Goal: Use online tool/utility: Use online tool/utility

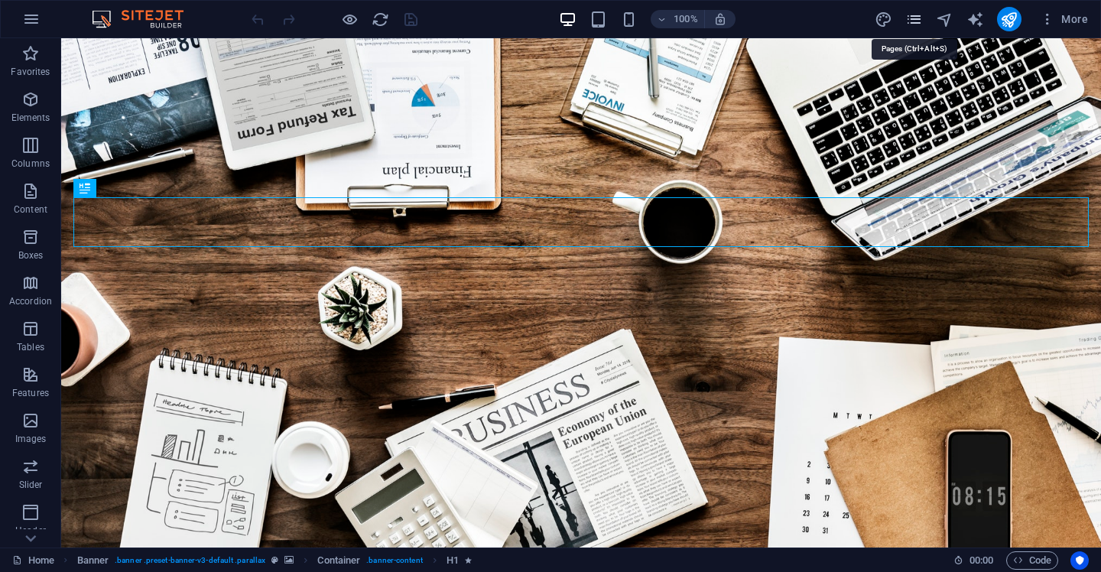
click at [922, 19] on icon "pages" at bounding box center [914, 20] width 18 height 18
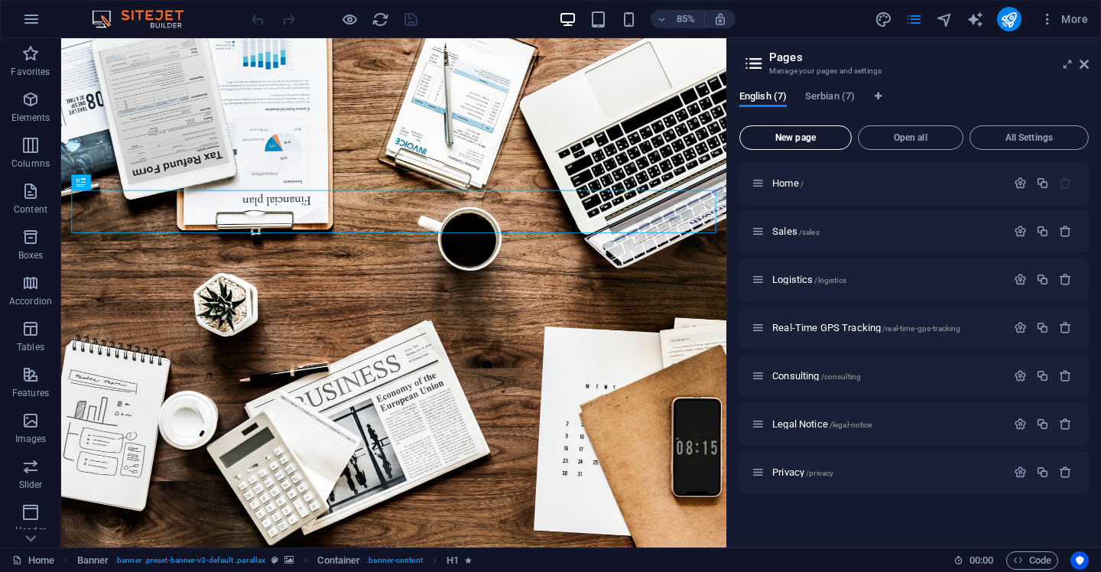
click at [823, 138] on span "New page" at bounding box center [795, 137] width 99 height 9
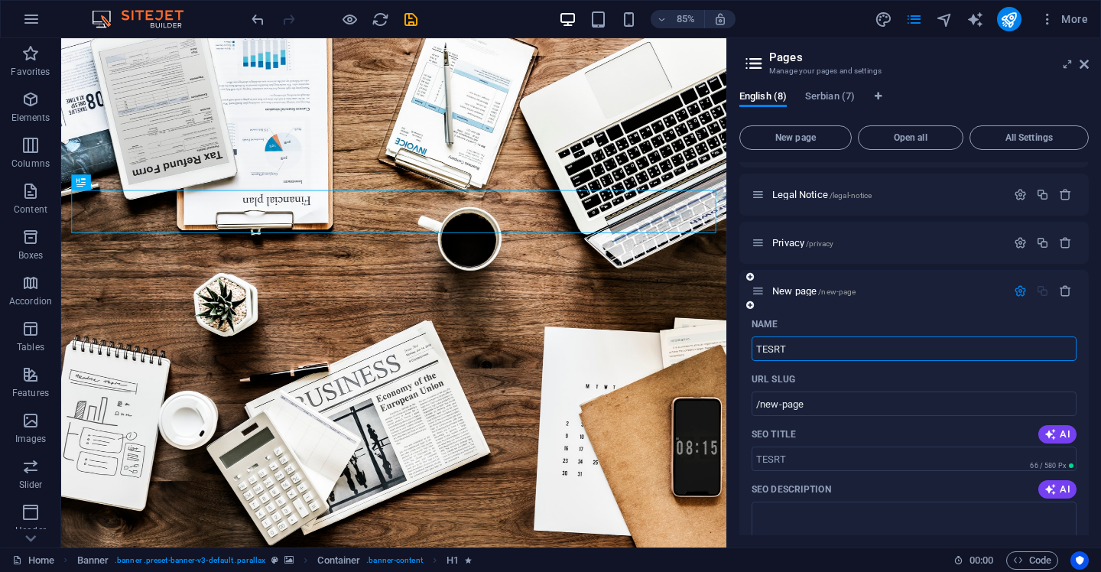
type input "TESRT"
type input "/tesrt"
click at [1052, 337] on input "TESRT" at bounding box center [914, 348] width 325 height 24
click at [791, 286] on span "TESRT /tesrt" at bounding box center [797, 290] width 50 height 11
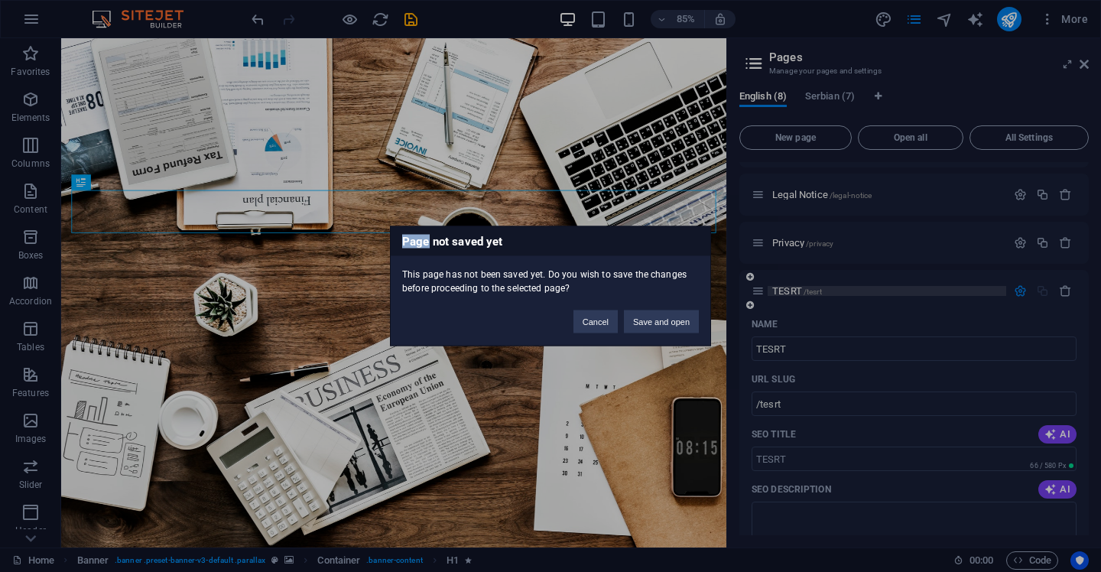
click at [791, 286] on div "Page not saved yet This page has not been saved yet. Do you wish to save the ch…" at bounding box center [550, 286] width 1101 height 572
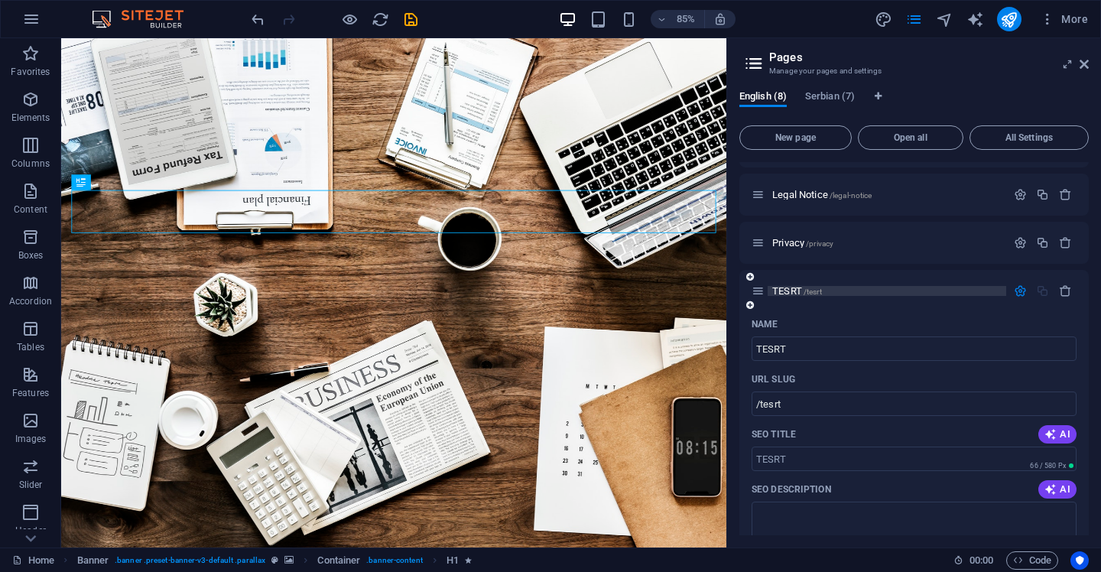
click at [791, 286] on span "TESRT /tesrt" at bounding box center [797, 290] width 50 height 11
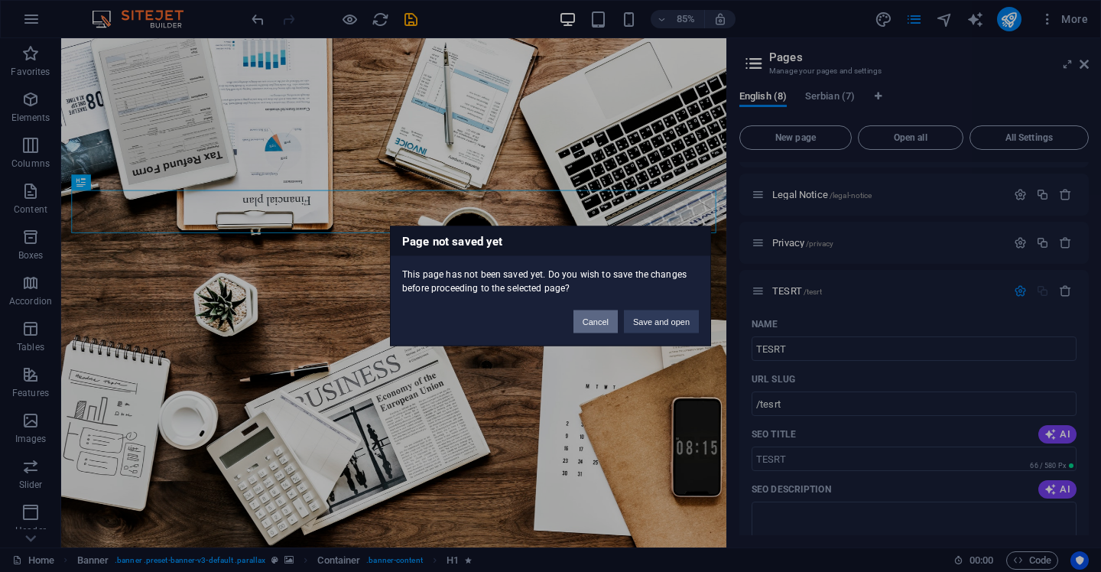
click at [603, 319] on button "Cancel" at bounding box center [595, 321] width 44 height 23
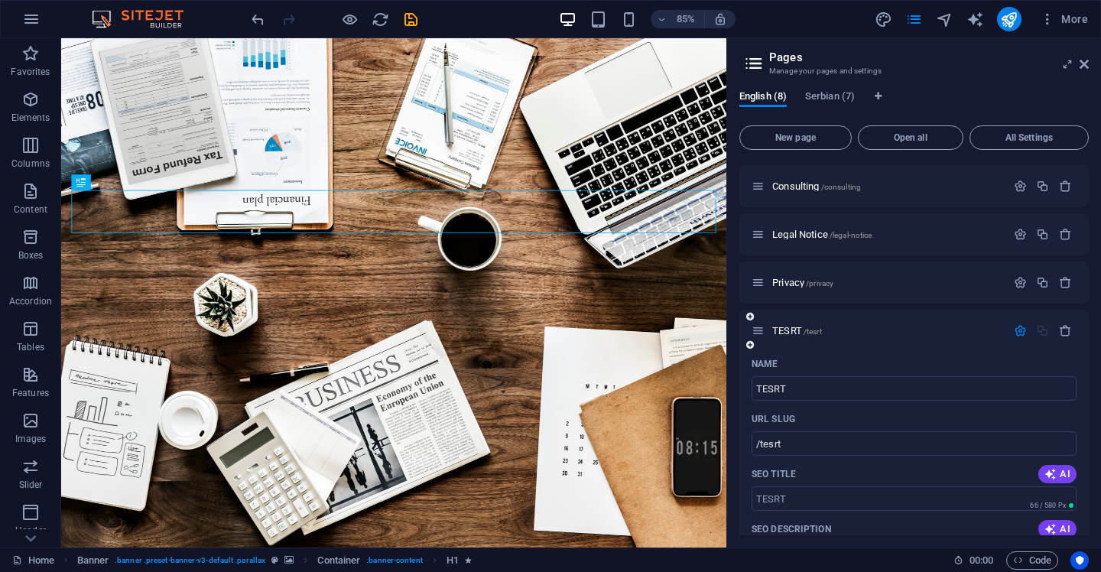
scroll to position [188, 0]
click at [260, 19] on icon "undo" at bounding box center [258, 20] width 18 height 18
type input "New page"
type input "/new-page"
click at [260, 19] on icon "undo" at bounding box center [258, 20] width 18 height 18
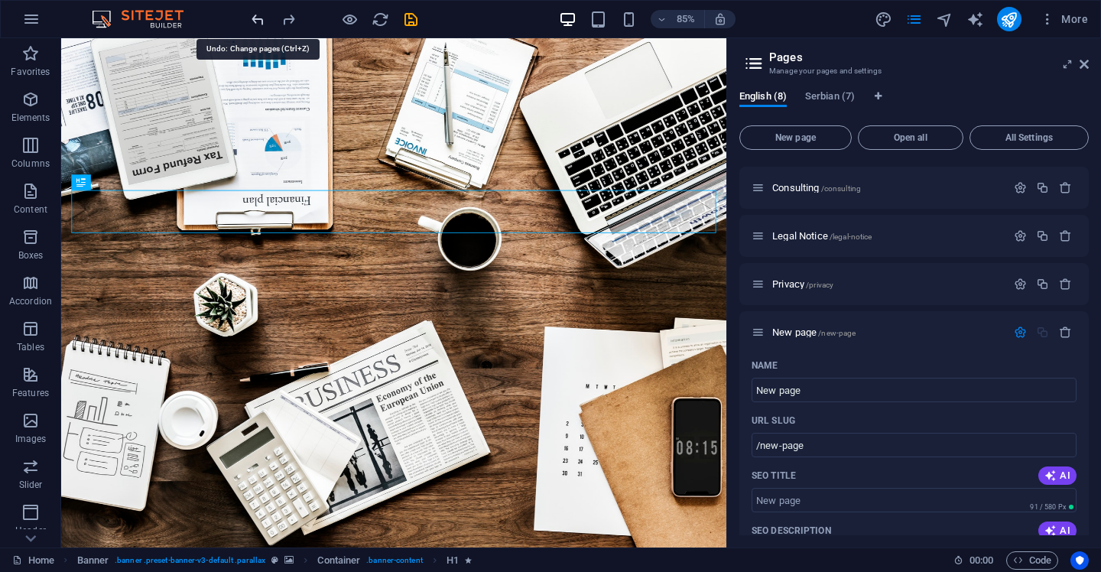
scroll to position [0, 0]
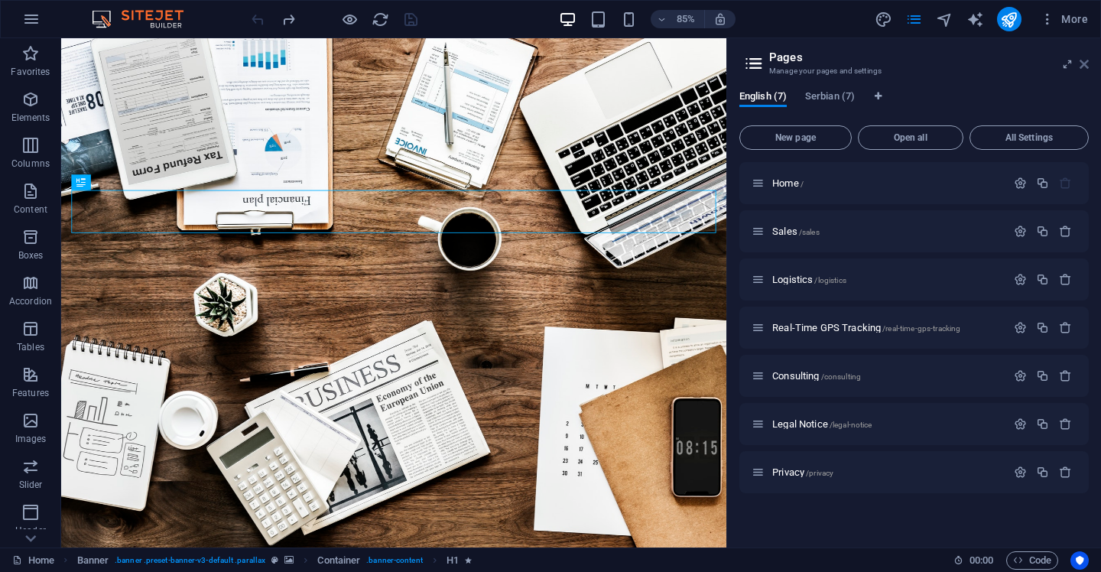
click at [1083, 64] on icon at bounding box center [1084, 64] width 9 height 12
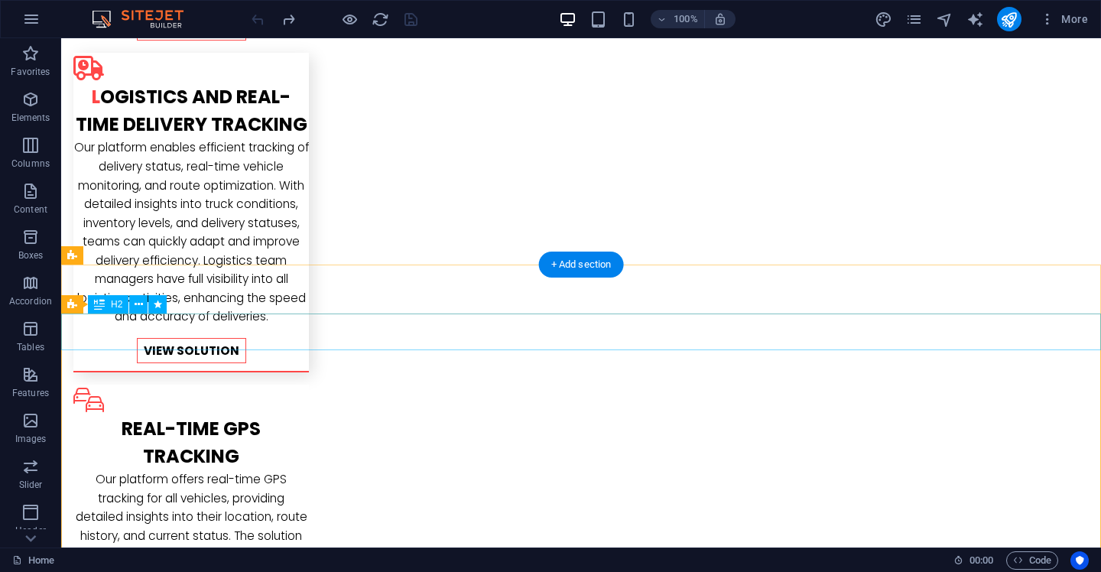
scroll to position [2263, 0]
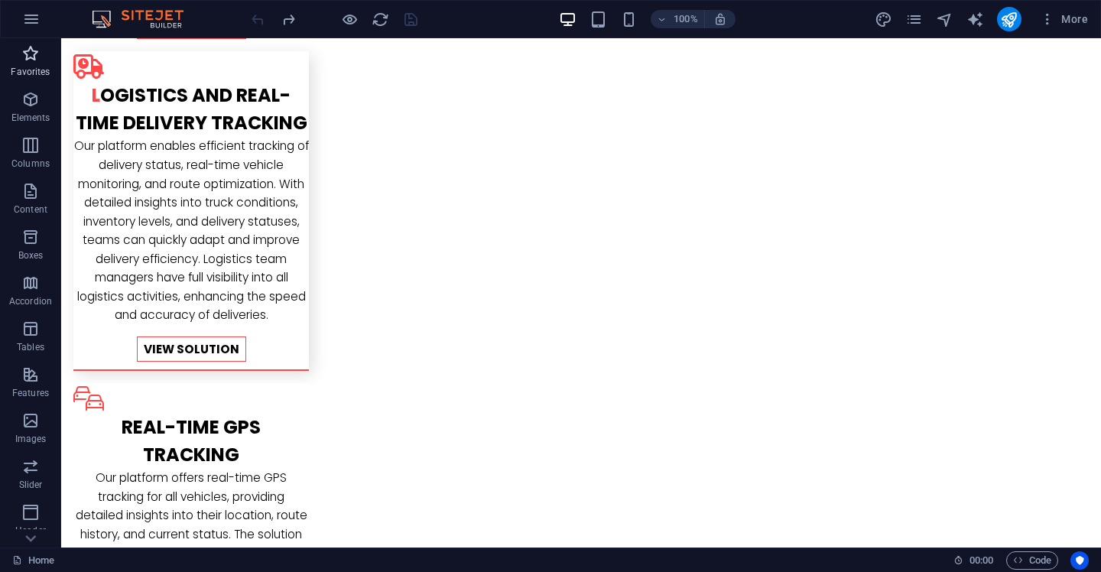
click at [31, 53] on icon "button" at bounding box center [30, 53] width 18 height 18
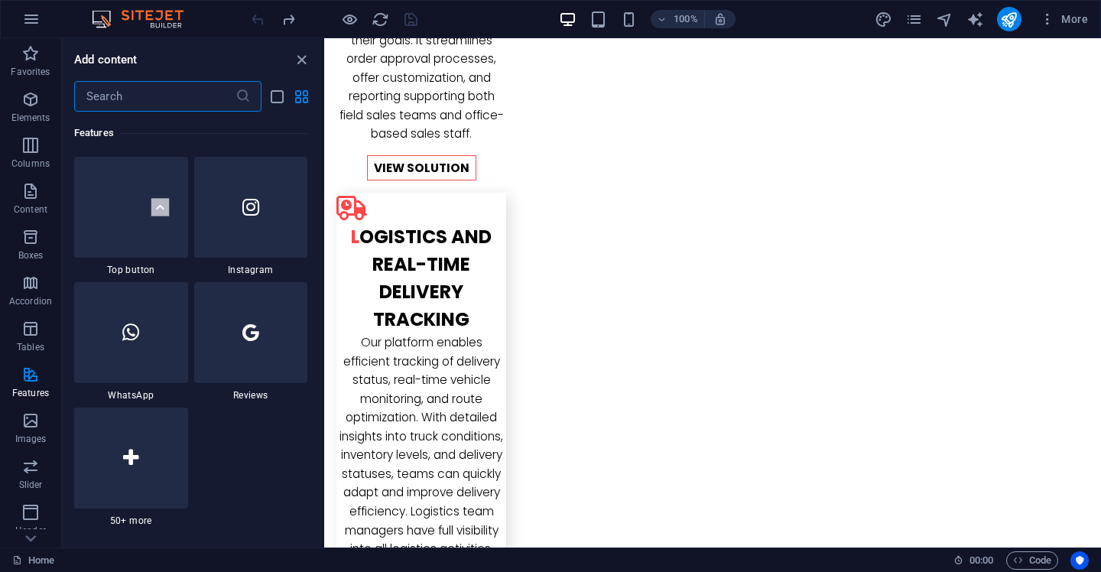
scroll to position [7343, 0]
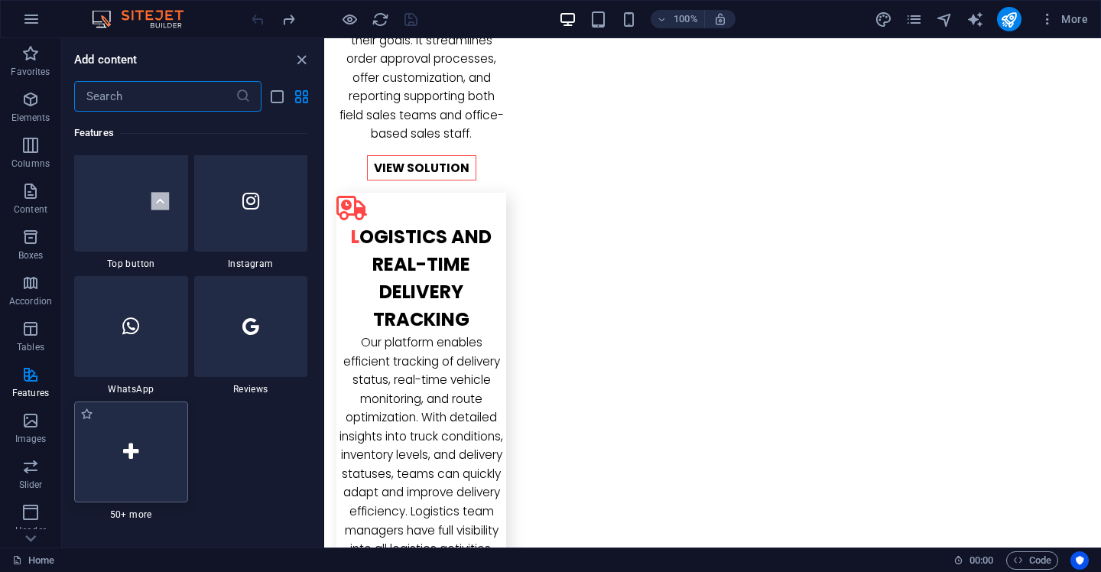
click at [131, 465] on div at bounding box center [131, 451] width 114 height 101
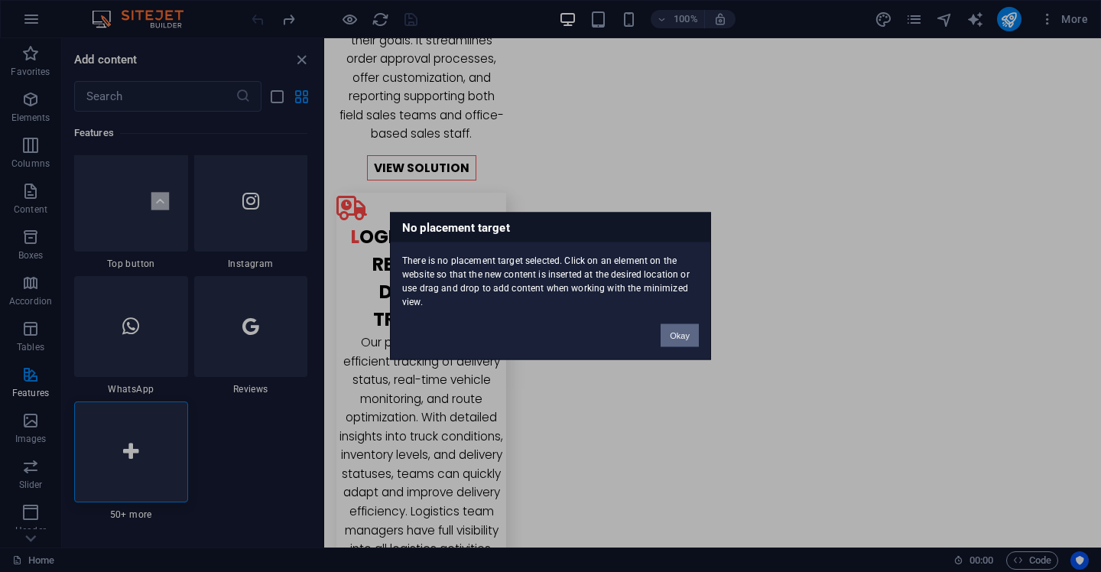
click at [683, 332] on button "Okay" at bounding box center [680, 335] width 38 height 23
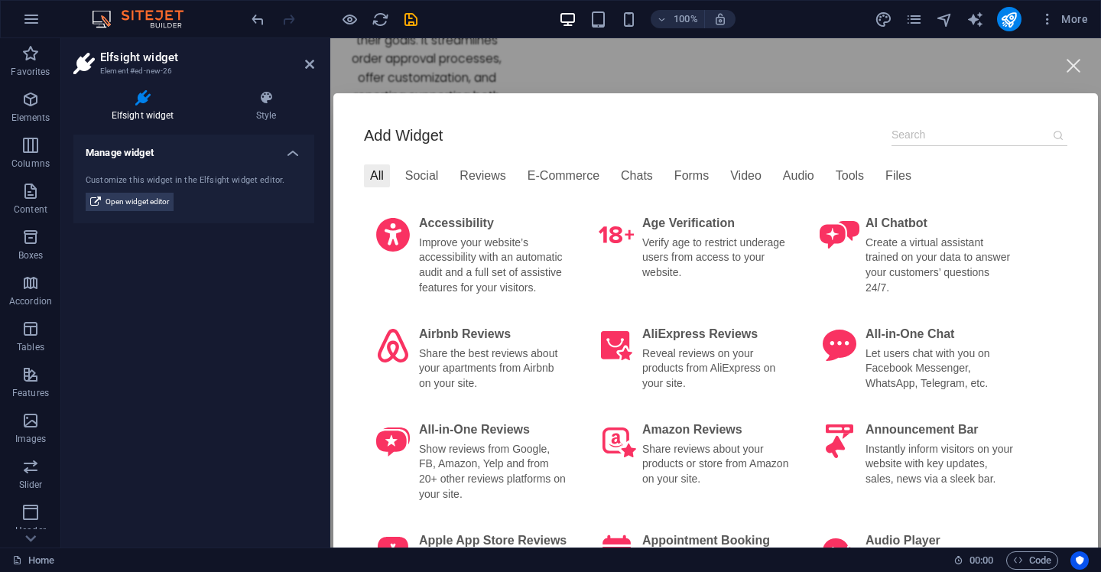
click at [943, 139] on input at bounding box center [979, 135] width 176 height 22
click at [690, 174] on div "Forms" at bounding box center [691, 175] width 47 height 23
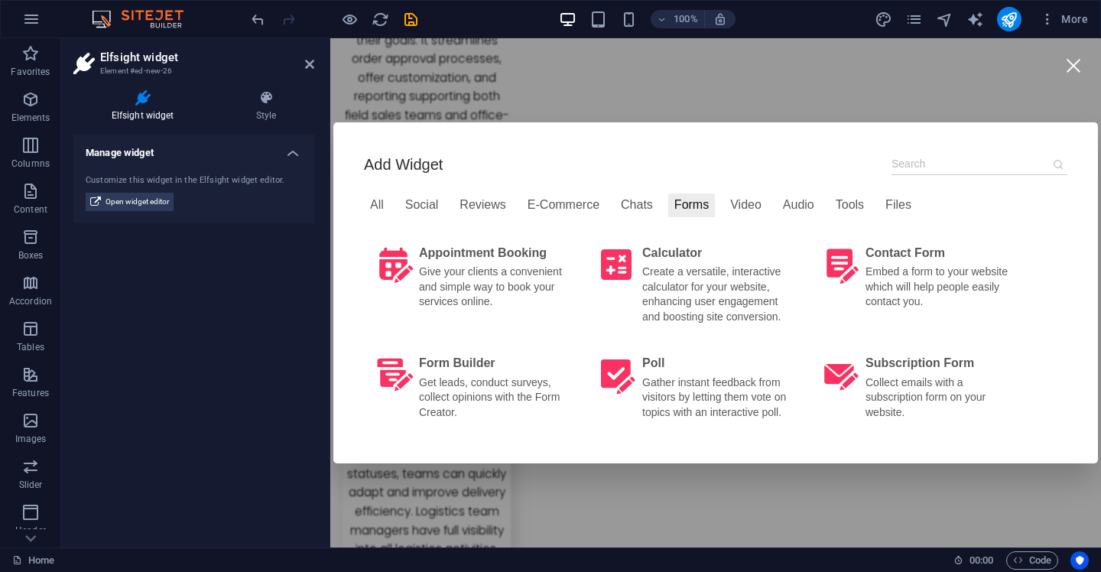
click at [1068, 57] on div at bounding box center [1073, 65] width 34 height 34
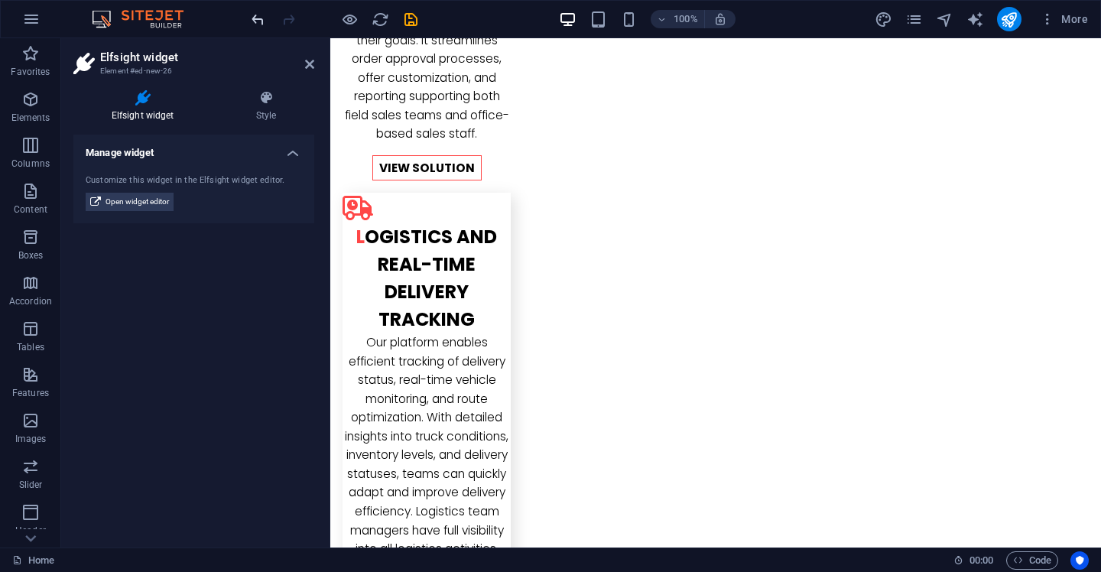
click at [258, 15] on icon "undo" at bounding box center [258, 20] width 18 height 18
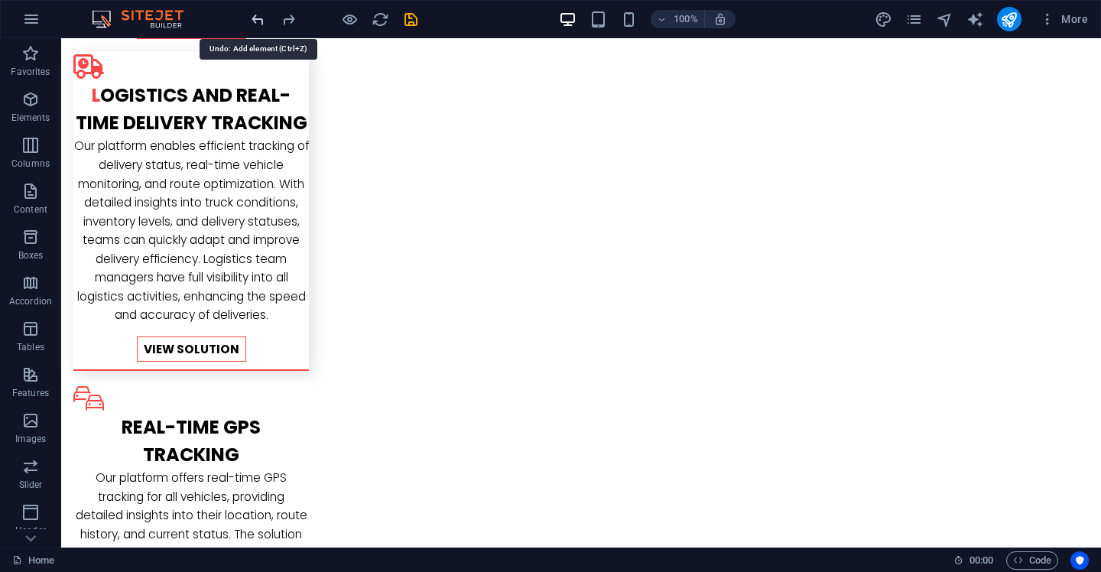
scroll to position [1959, 0]
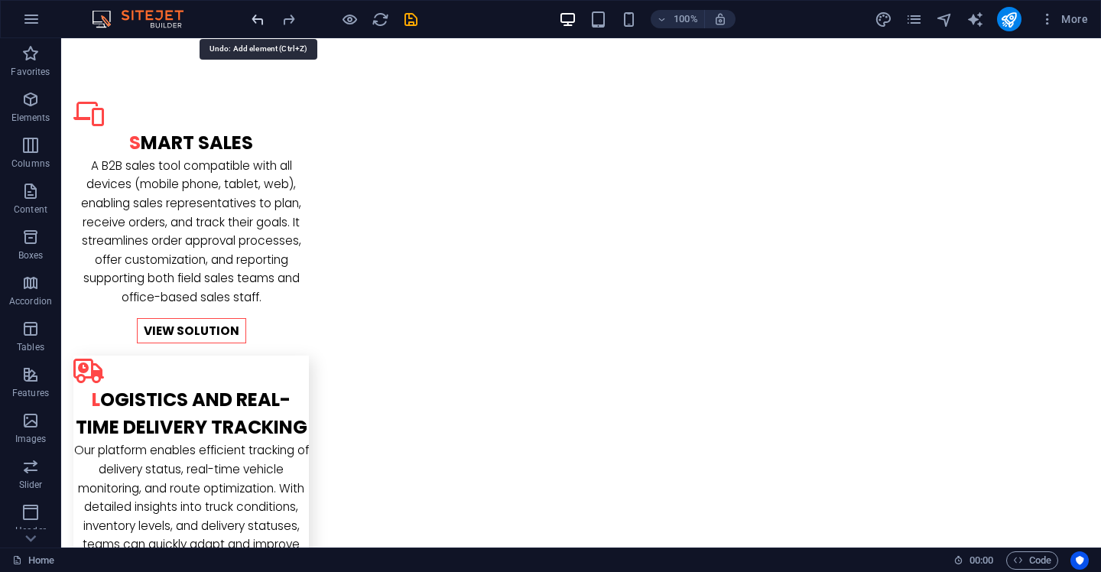
click at [258, 15] on icon "undo" at bounding box center [258, 20] width 18 height 18
click at [258, 17] on div at bounding box center [333, 19] width 171 height 24
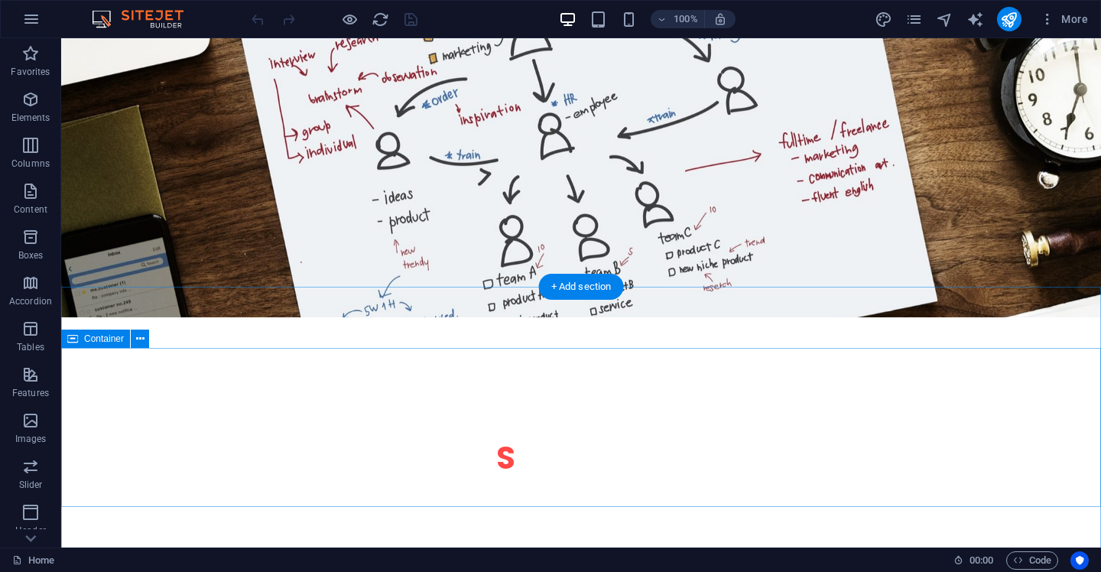
scroll to position [2300, 0]
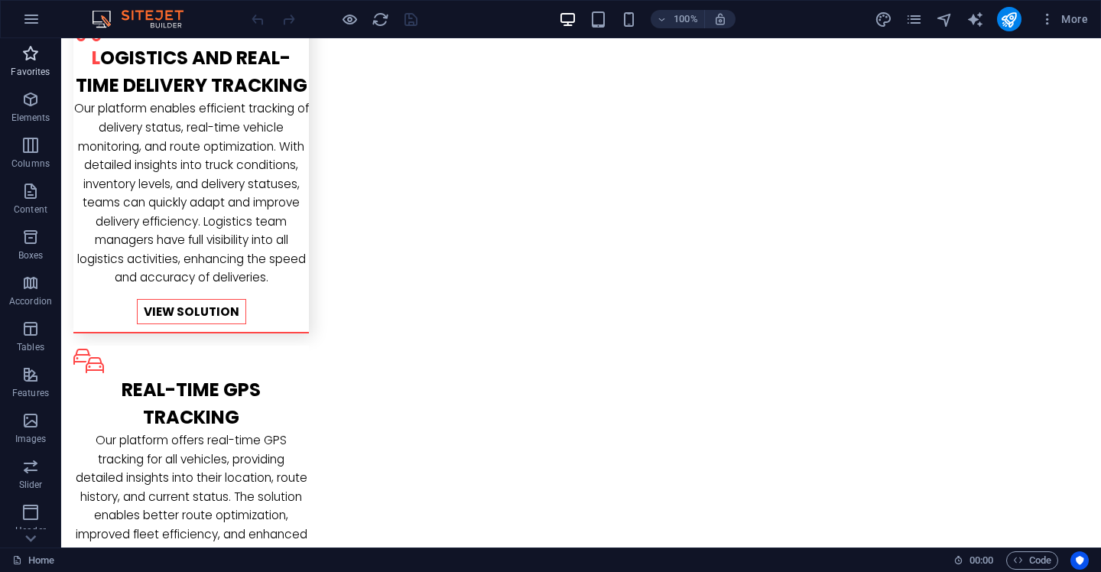
click at [31, 63] on span "Favorites" at bounding box center [30, 62] width 61 height 37
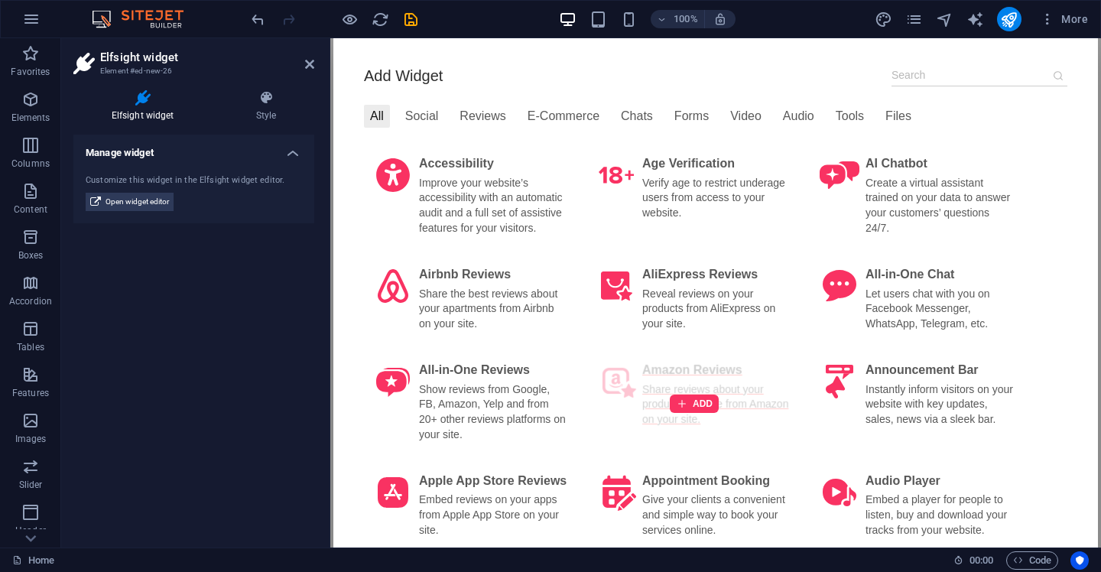
scroll to position [64, 0]
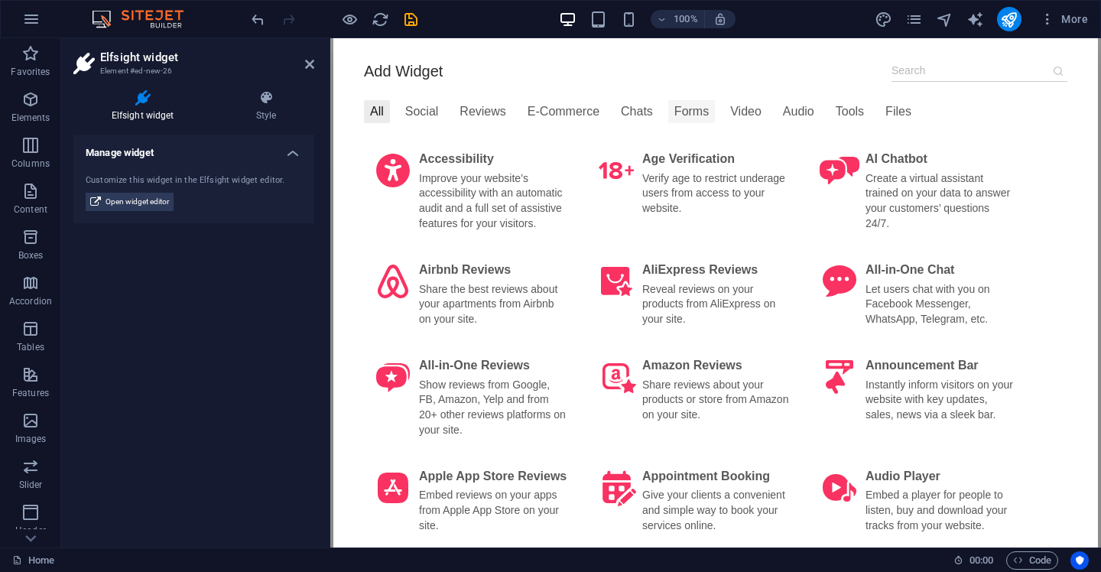
click at [698, 106] on div "Forms" at bounding box center [691, 111] width 47 height 23
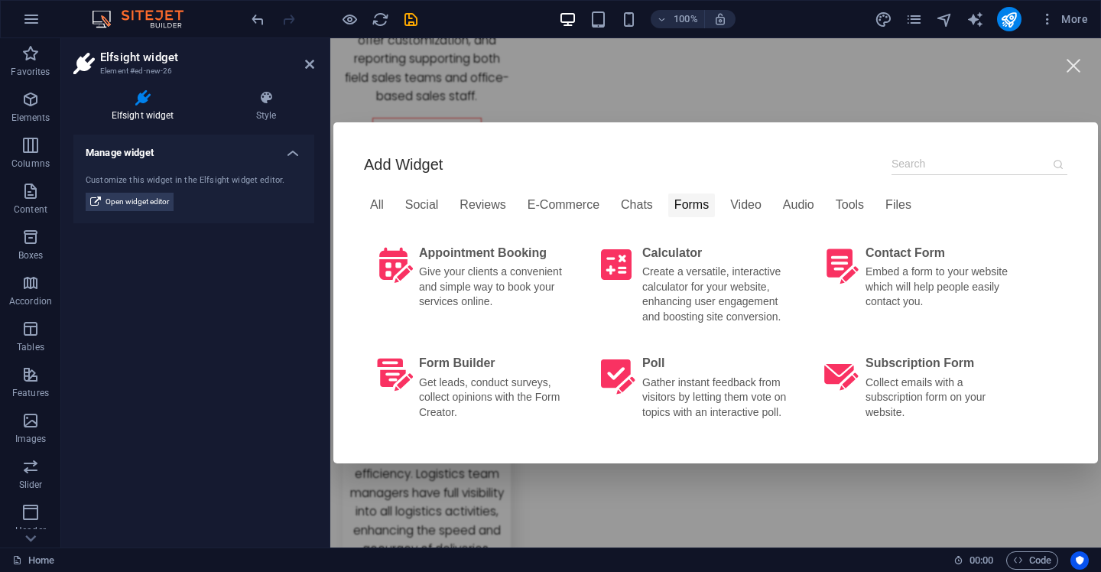
scroll to position [0, 0]
click at [925, 283] on div at bounding box center [917, 286] width 49 height 18
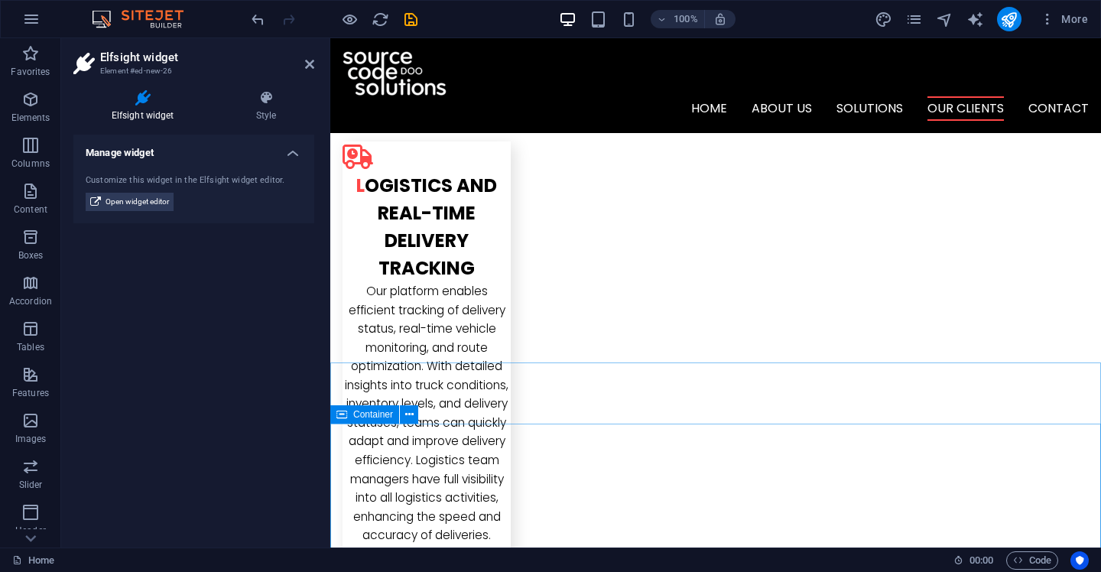
scroll to position [2272, 0]
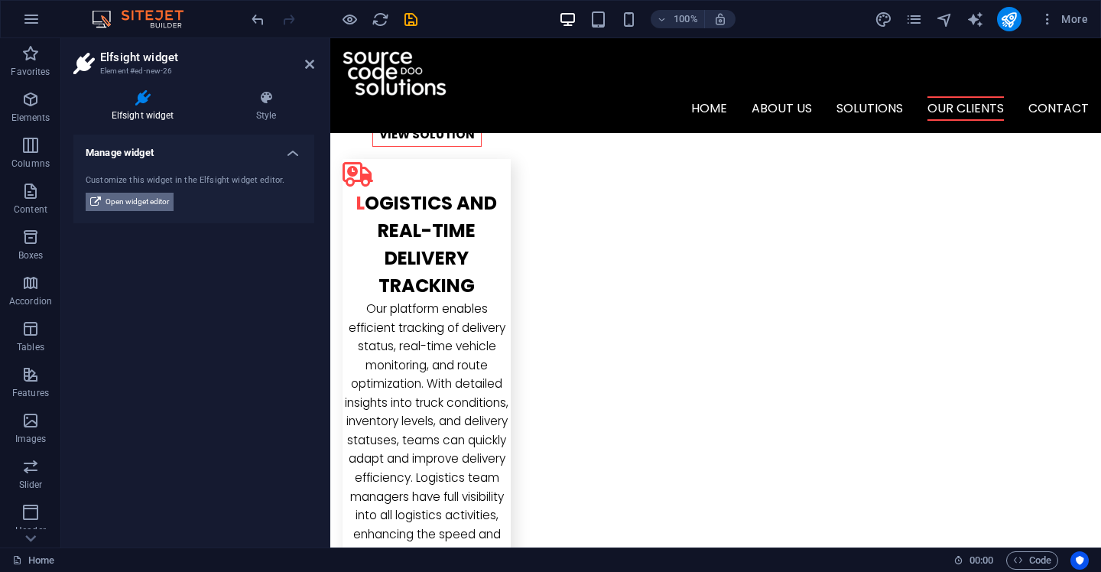
click at [141, 200] on span "Open widget editor" at bounding box center [137, 202] width 63 height 18
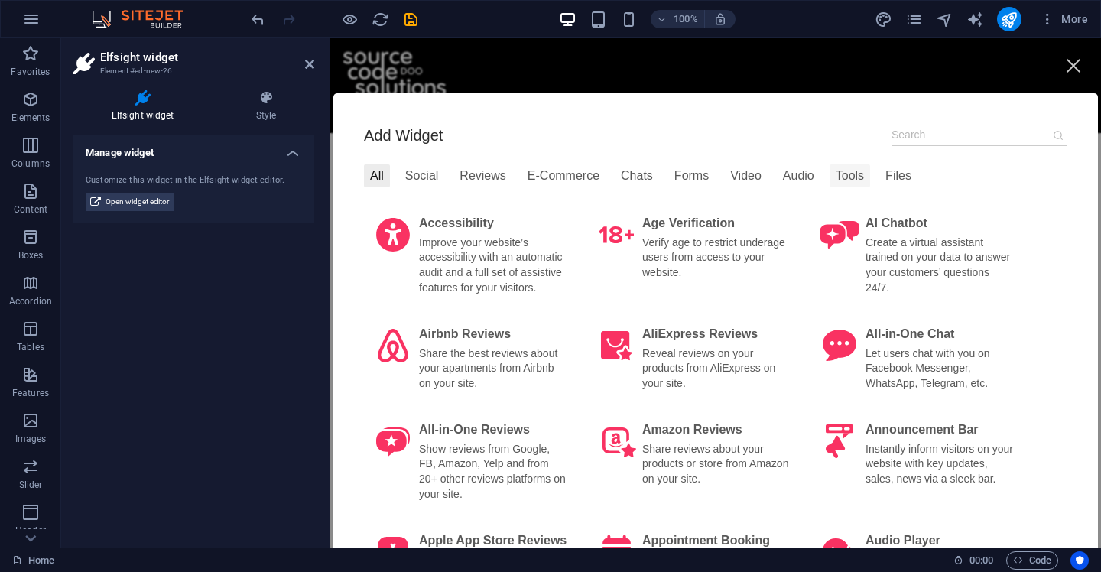
click at [851, 176] on div "Tools" at bounding box center [850, 175] width 41 height 23
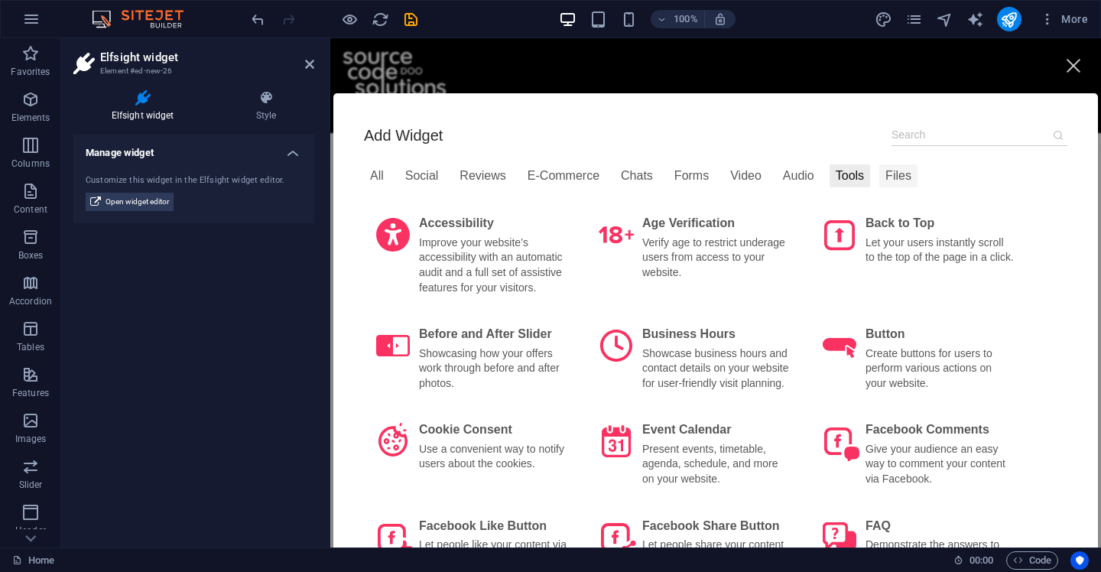
click at [888, 177] on div "Files" at bounding box center [898, 175] width 38 height 23
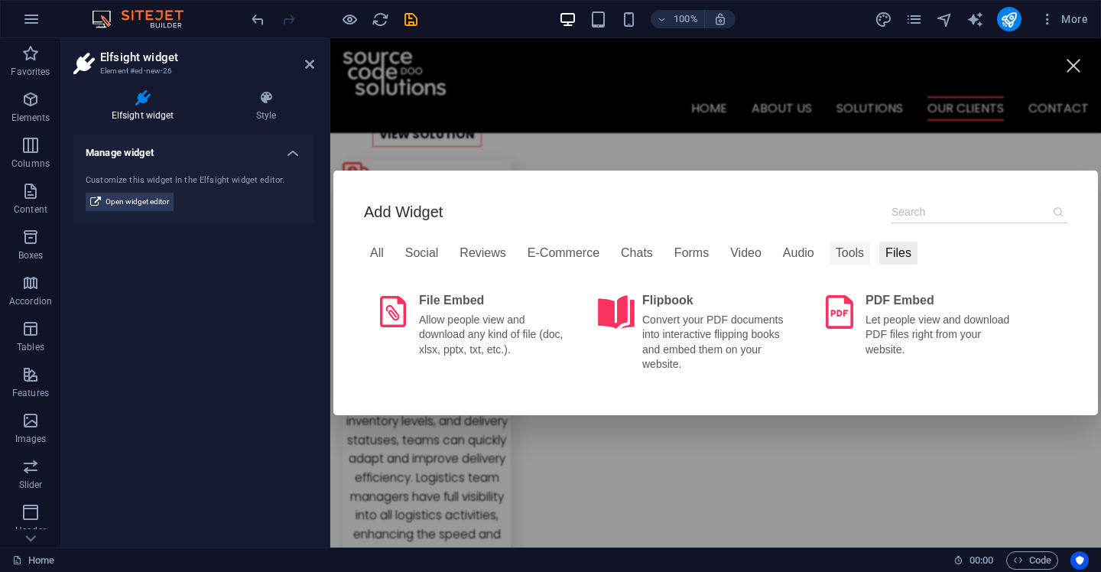
click at [854, 254] on div "Tools" at bounding box center [850, 253] width 41 height 23
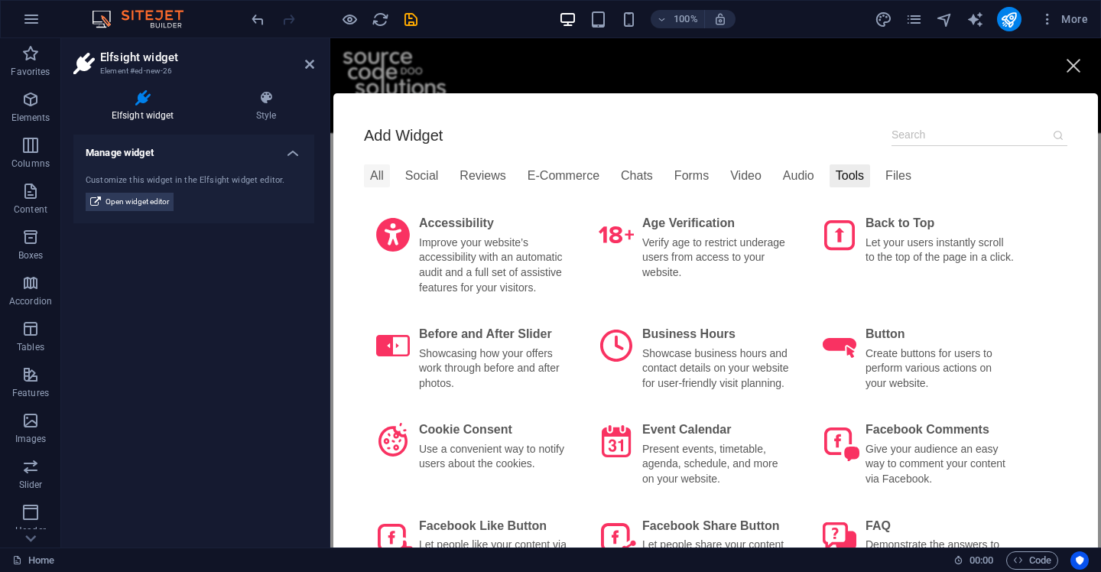
click at [380, 169] on div "All" at bounding box center [377, 175] width 26 height 23
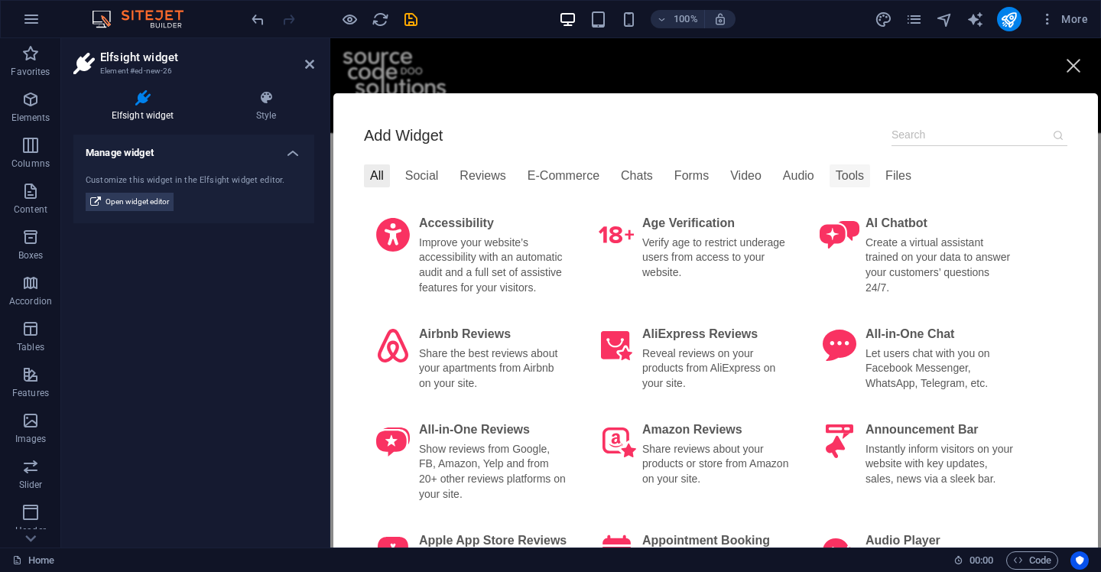
click at [839, 182] on div "Tools" at bounding box center [850, 175] width 41 height 23
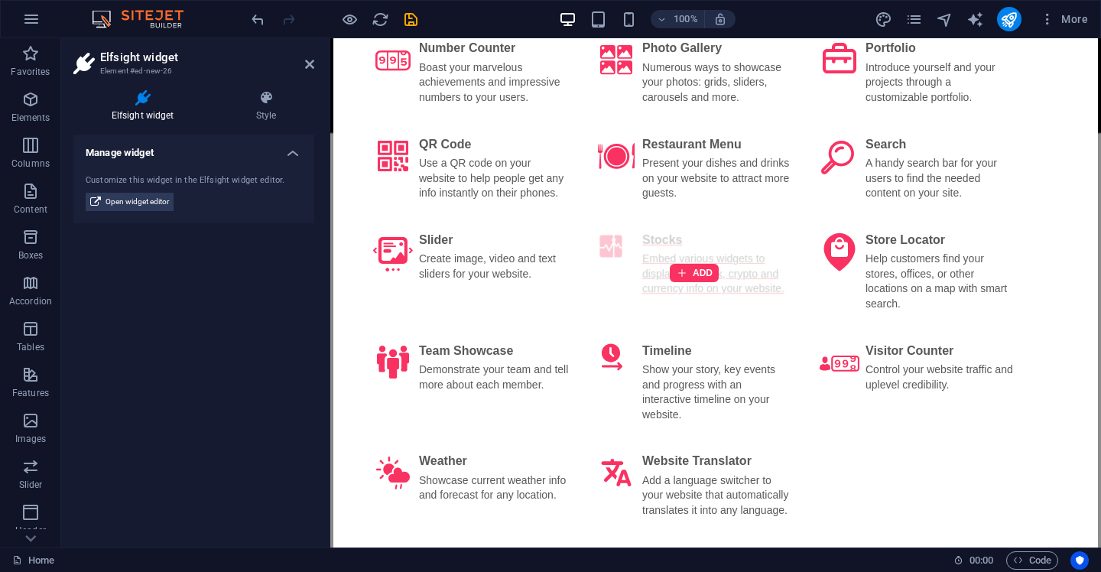
scroll to position [685, 0]
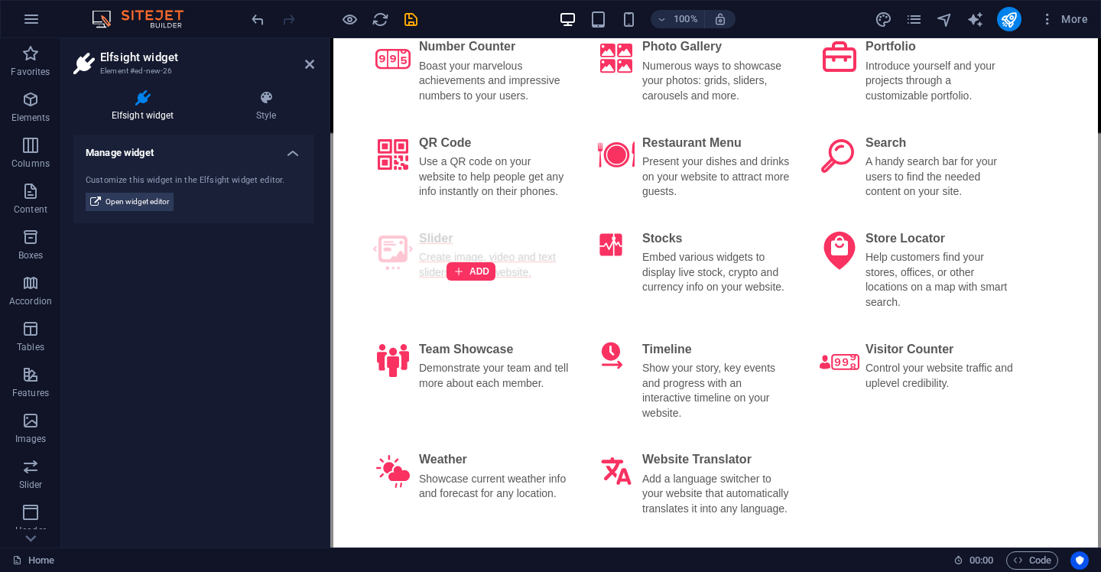
click at [447, 252] on div "ADD" at bounding box center [471, 272] width 214 height 102
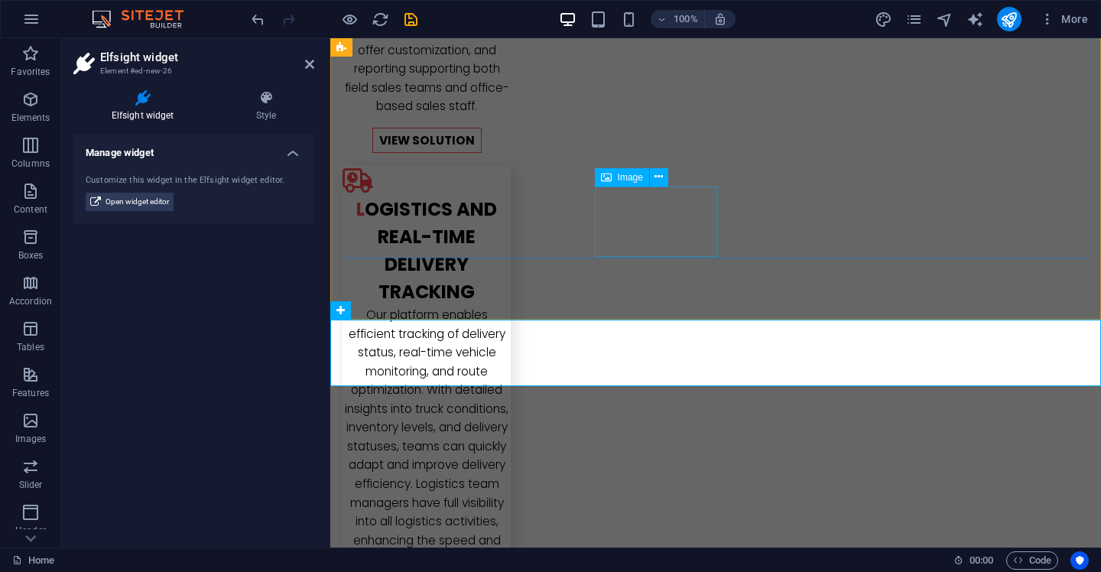
scroll to position [2313, 0]
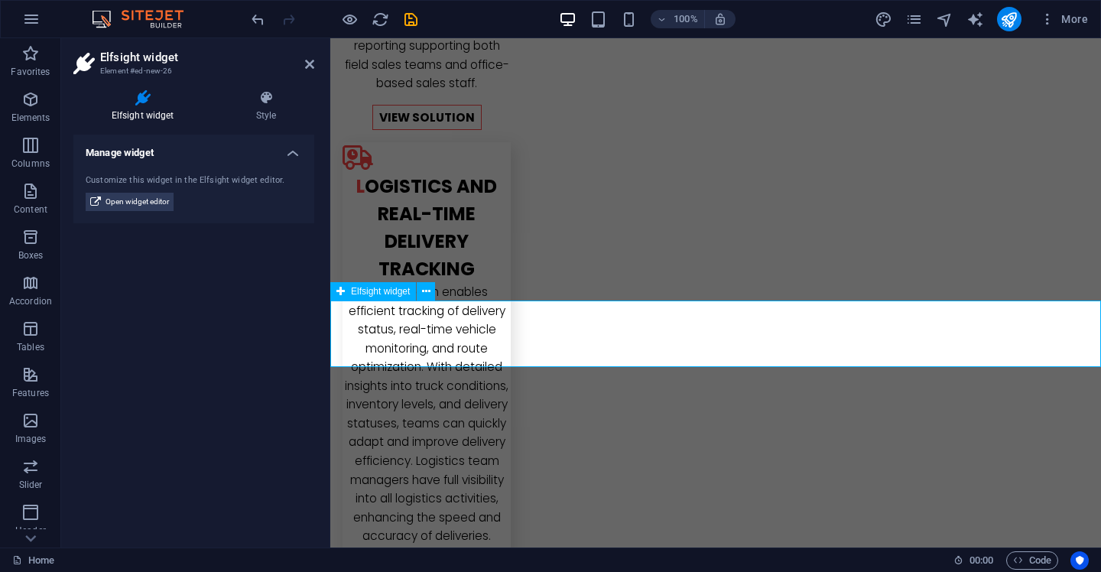
click at [384, 287] on span "Elfsight widget" at bounding box center [380, 291] width 59 height 9
click at [385, 293] on span "Elfsight widget" at bounding box center [380, 291] width 59 height 9
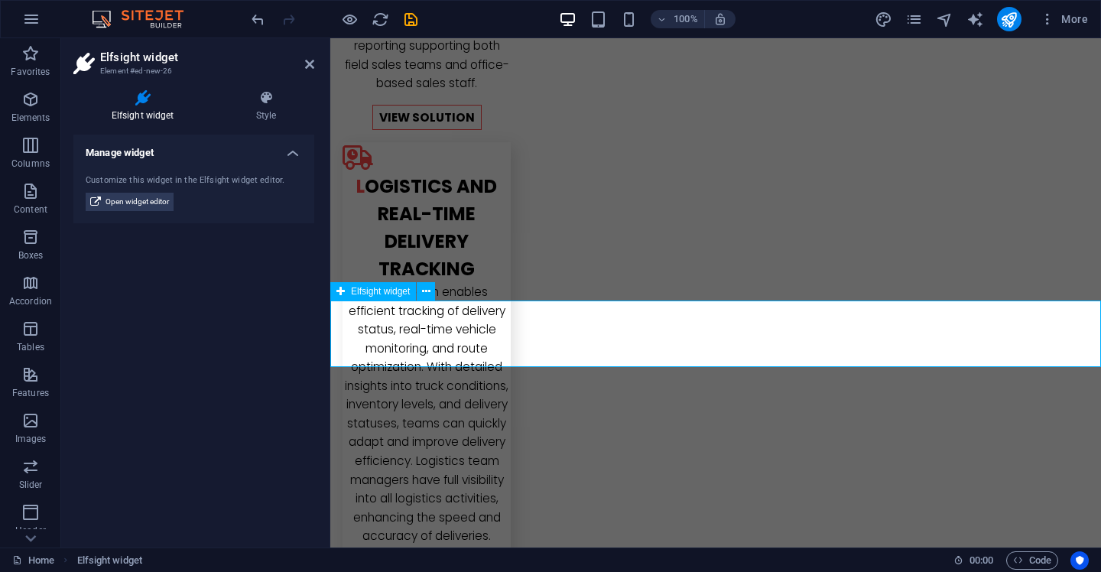
click at [385, 293] on span "Elfsight widget" at bounding box center [380, 291] width 59 height 9
click at [143, 200] on span "Open widget editor" at bounding box center [137, 202] width 63 height 18
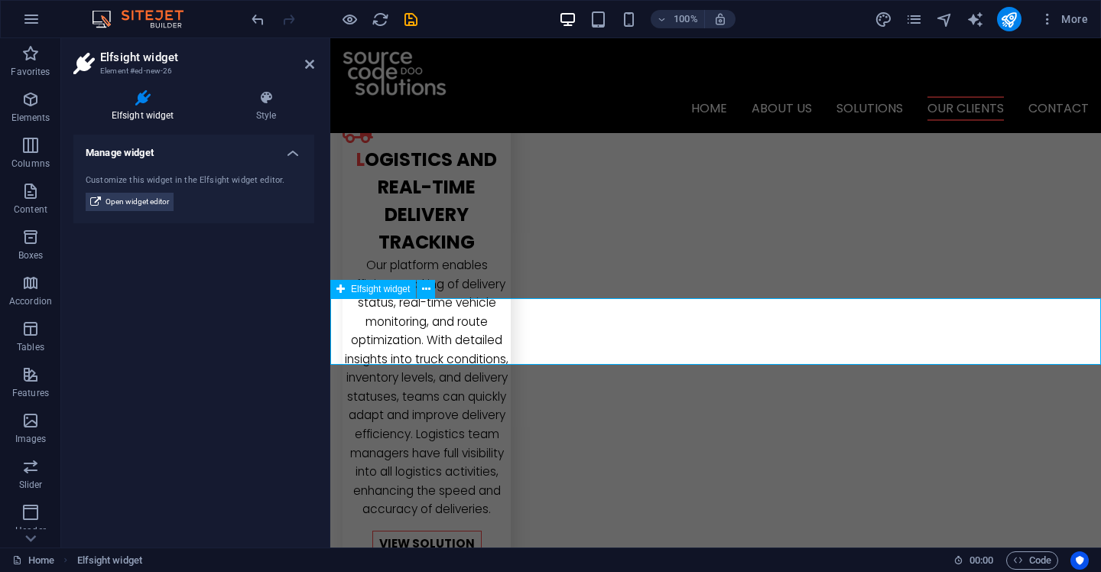
scroll to position [2310, 0]
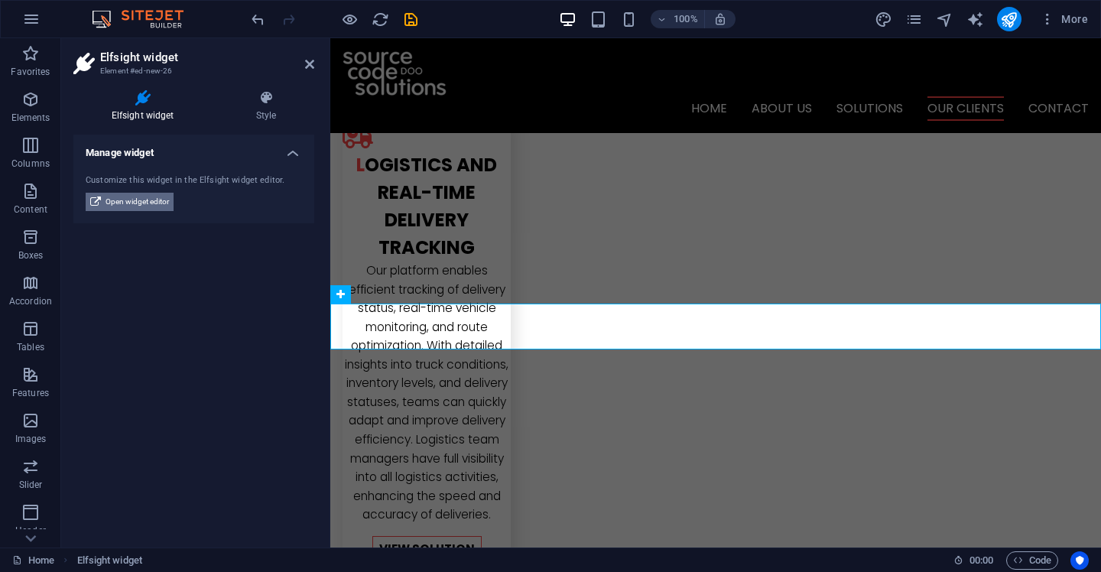
click at [141, 200] on span "Open widget editor" at bounding box center [137, 202] width 63 height 18
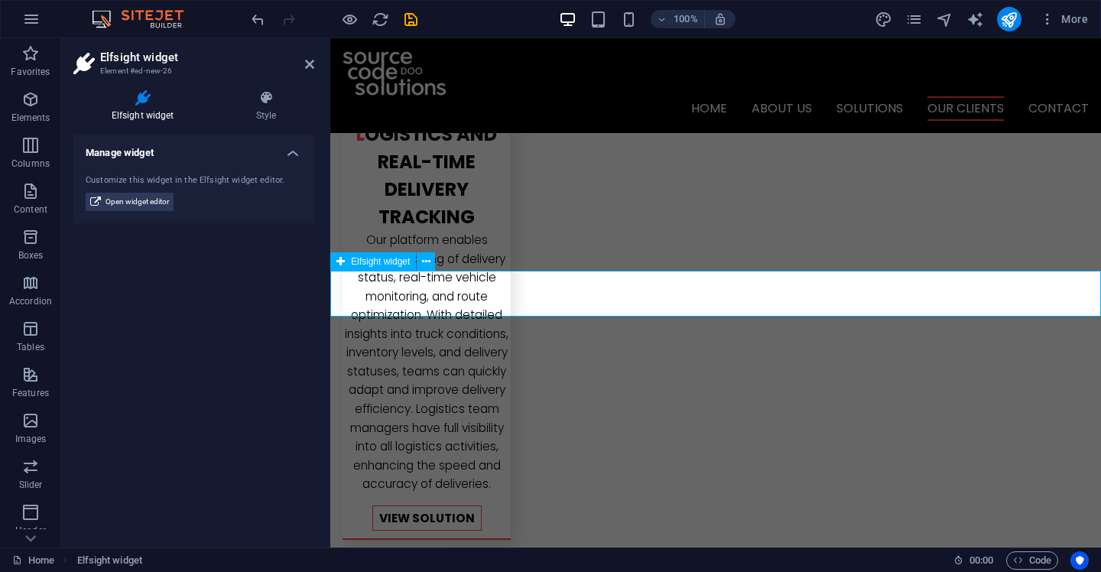
scroll to position [2344, 0]
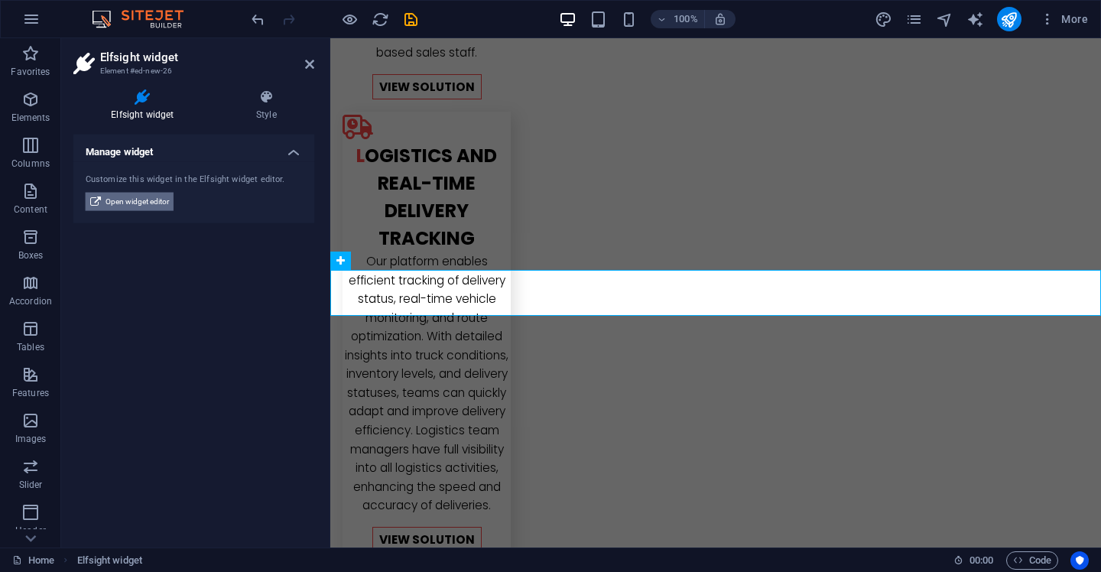
click at [145, 197] on span "Open widget editor" at bounding box center [137, 202] width 63 height 18
click at [146, 193] on span "Open widget editor" at bounding box center [137, 202] width 63 height 18
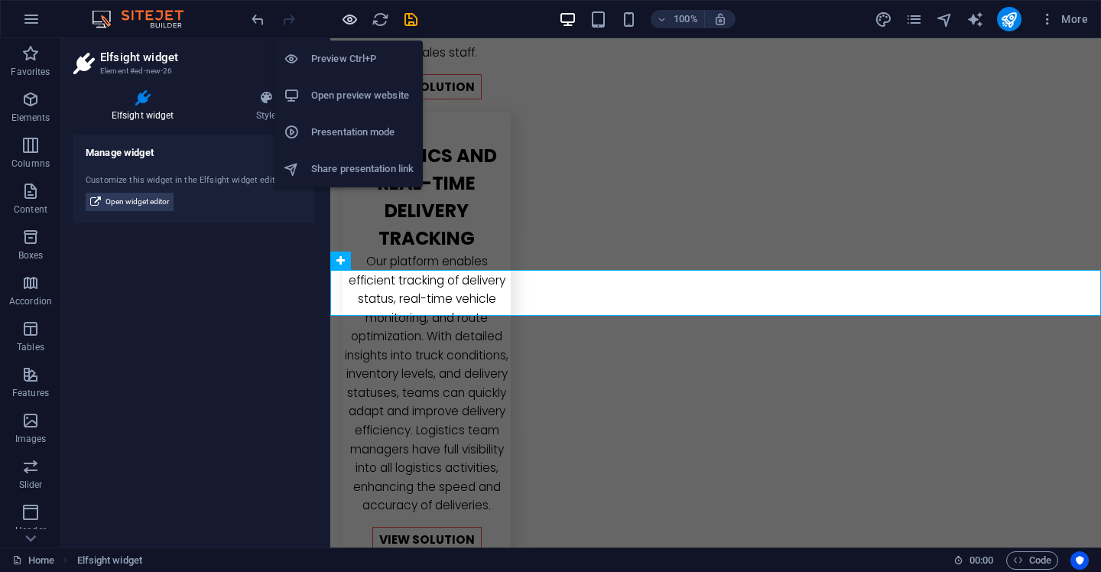
click at [352, 22] on icon "button" at bounding box center [350, 20] width 18 height 18
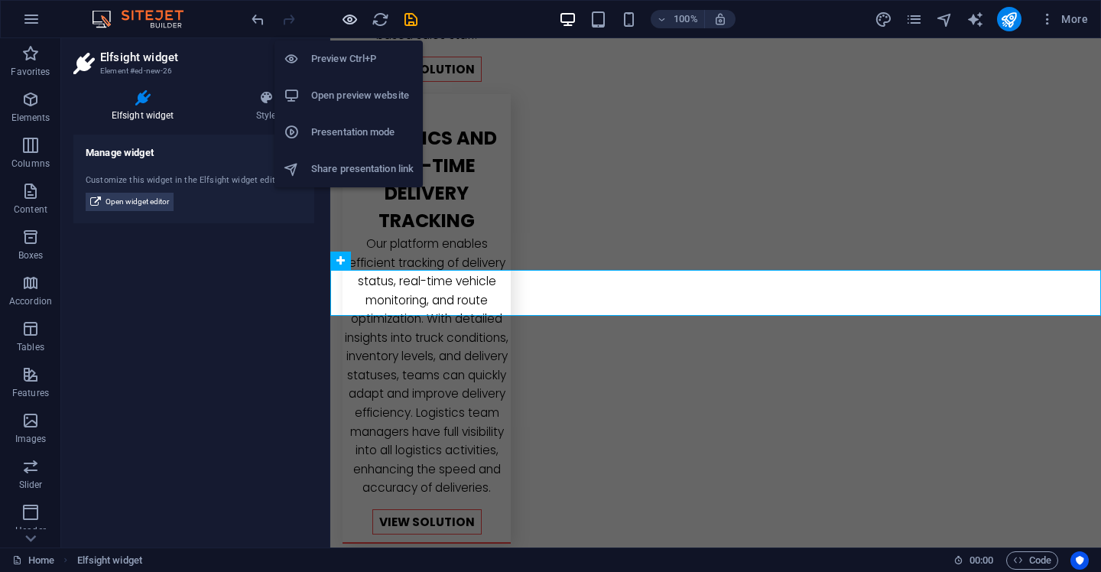
scroll to position [2041, 0]
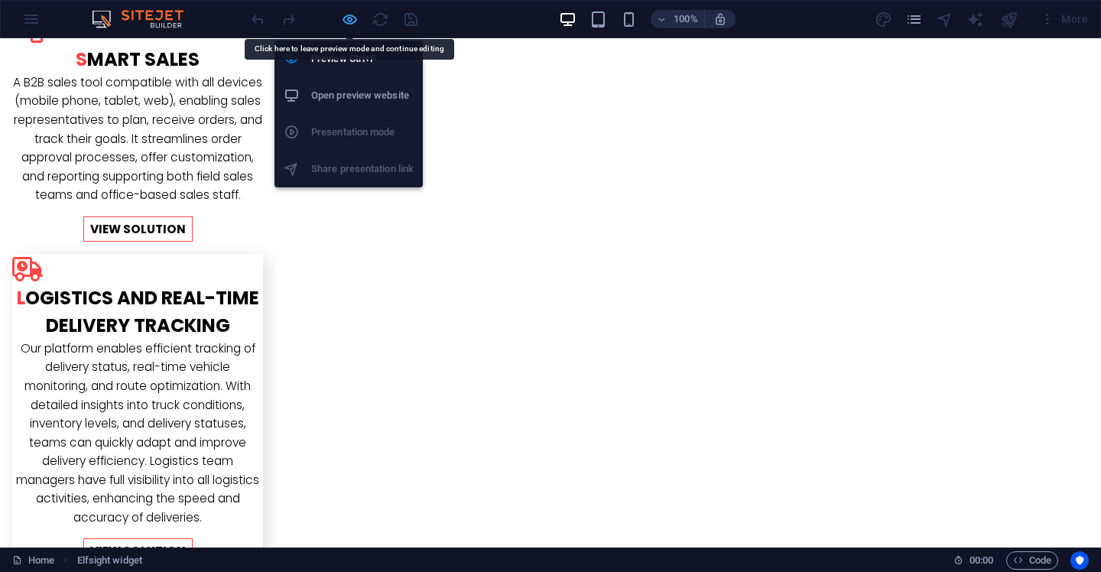
click at [349, 22] on icon "button" at bounding box center [350, 20] width 18 height 18
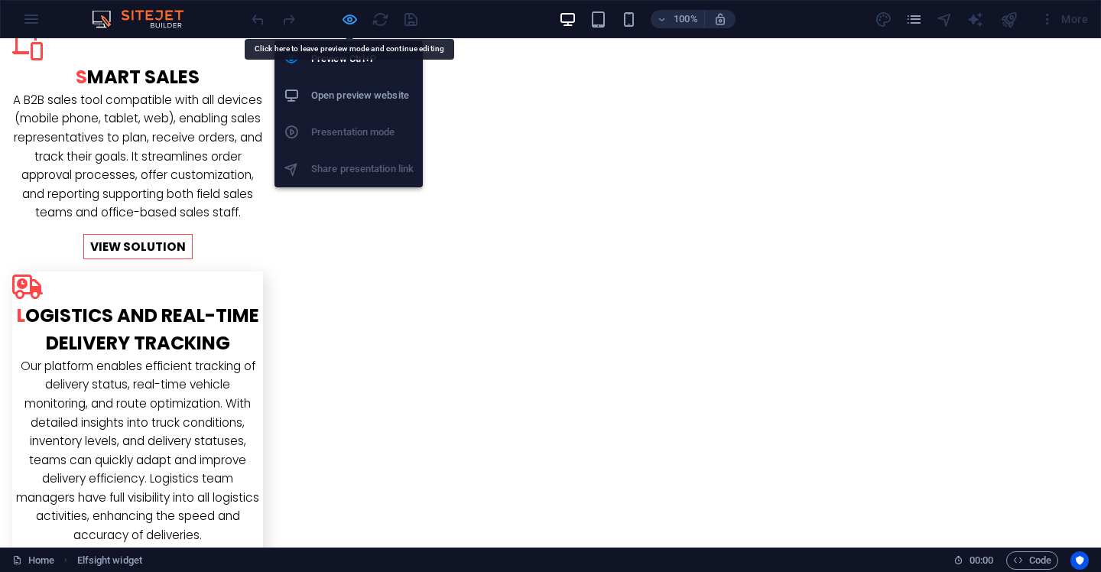
scroll to position [2362, 0]
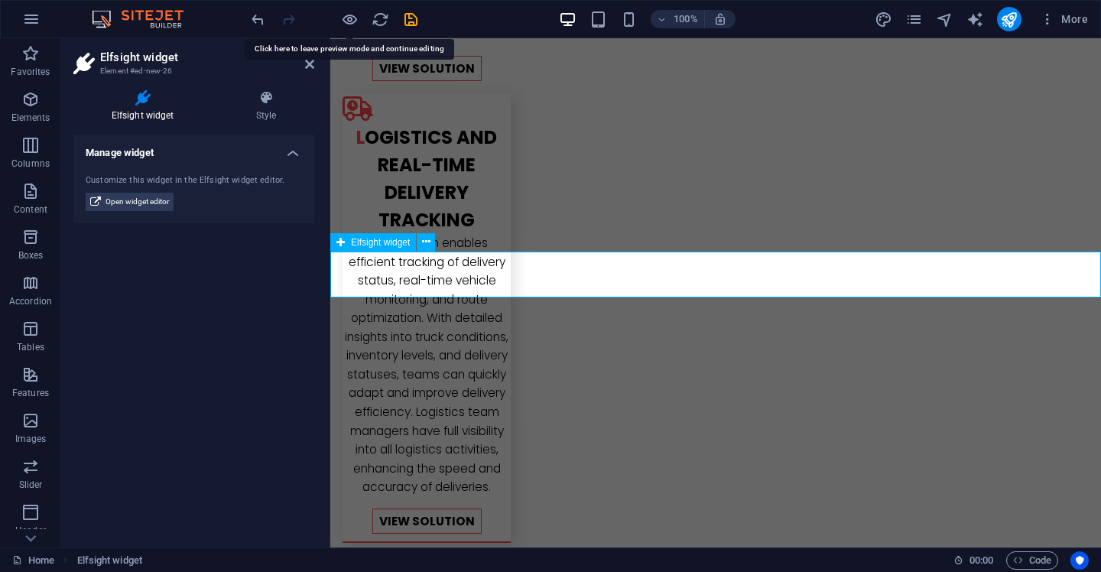
click at [365, 246] on span "Elfsight widget" at bounding box center [380, 242] width 59 height 9
click at [278, 123] on div "Elfsight widget Style Manage widget Customize this widget in the Elfsight widge…" at bounding box center [193, 312] width 241 height 445
click at [270, 116] on h4 "Style" at bounding box center [266, 106] width 96 height 32
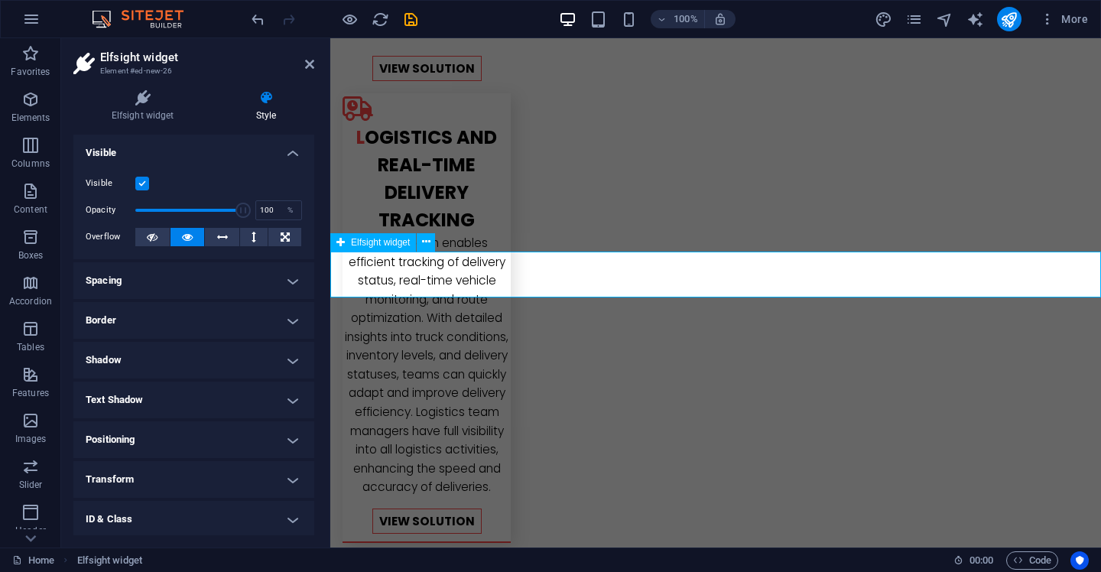
click at [389, 246] on span "Elfsight widget" at bounding box center [380, 242] width 59 height 9
click at [373, 240] on span "Elfsight widget" at bounding box center [380, 242] width 59 height 9
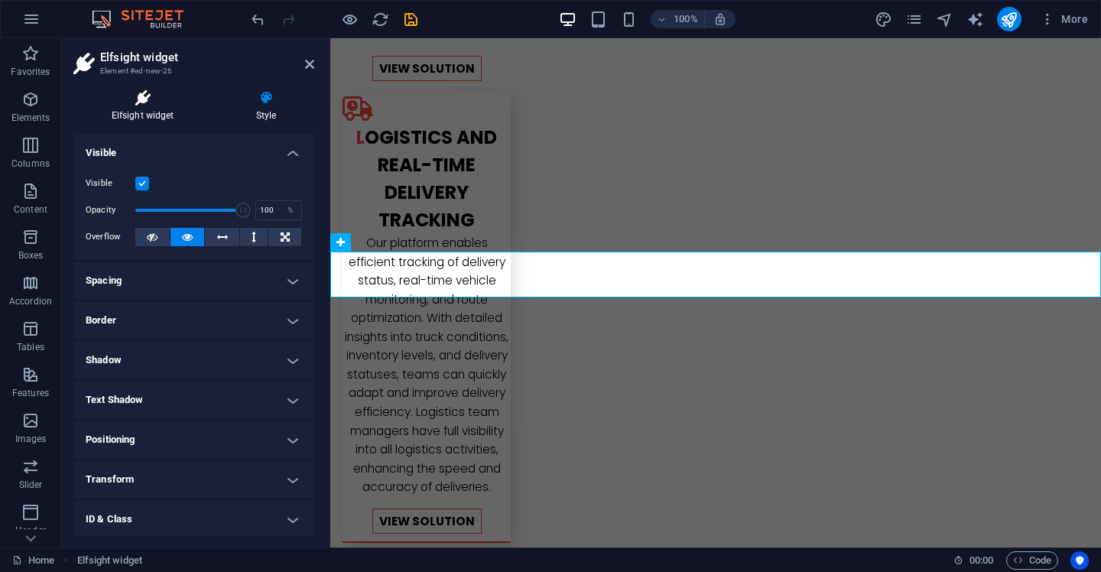
click at [159, 101] on icon at bounding box center [142, 97] width 138 height 15
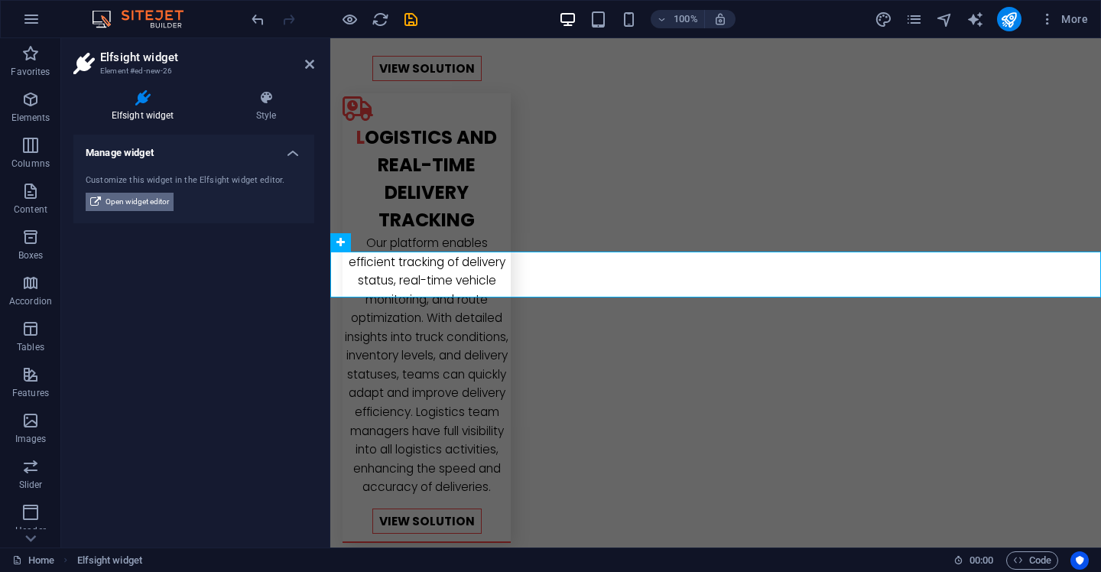
click at [145, 206] on span "Open widget editor" at bounding box center [137, 202] width 63 height 18
click at [951, 18] on icon "navigator" at bounding box center [945, 20] width 18 height 18
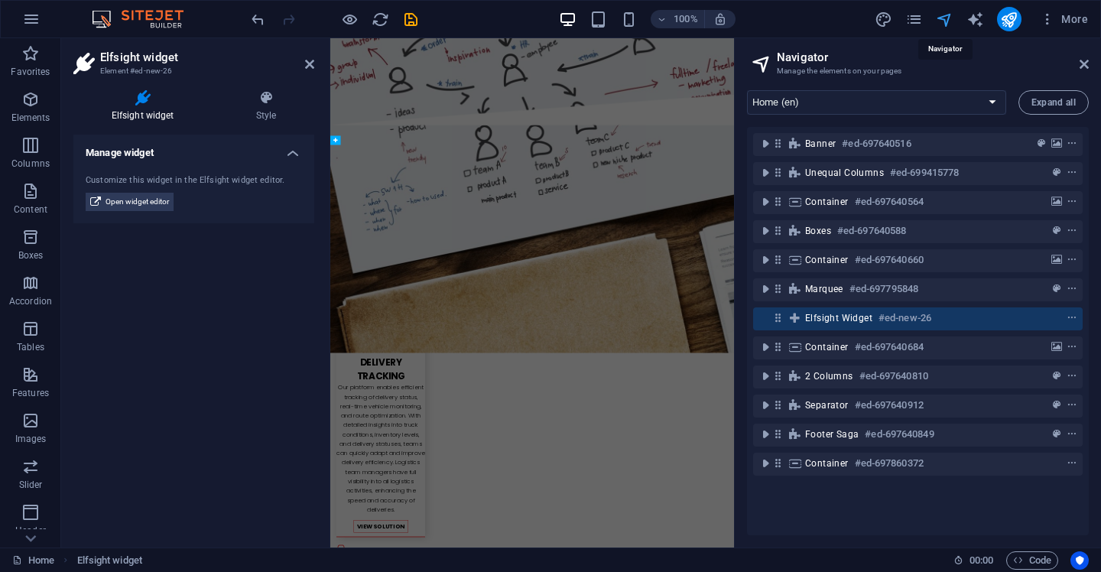
scroll to position [2802, 0]
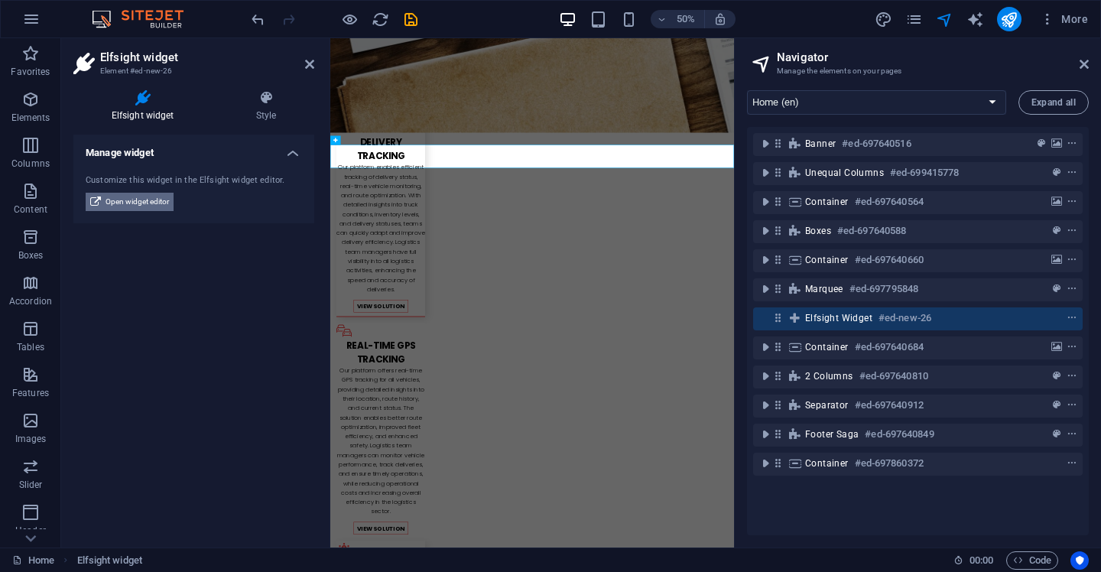
click at [151, 199] on span "Open widget editor" at bounding box center [137, 202] width 63 height 18
click at [1086, 59] on icon at bounding box center [1084, 64] width 9 height 12
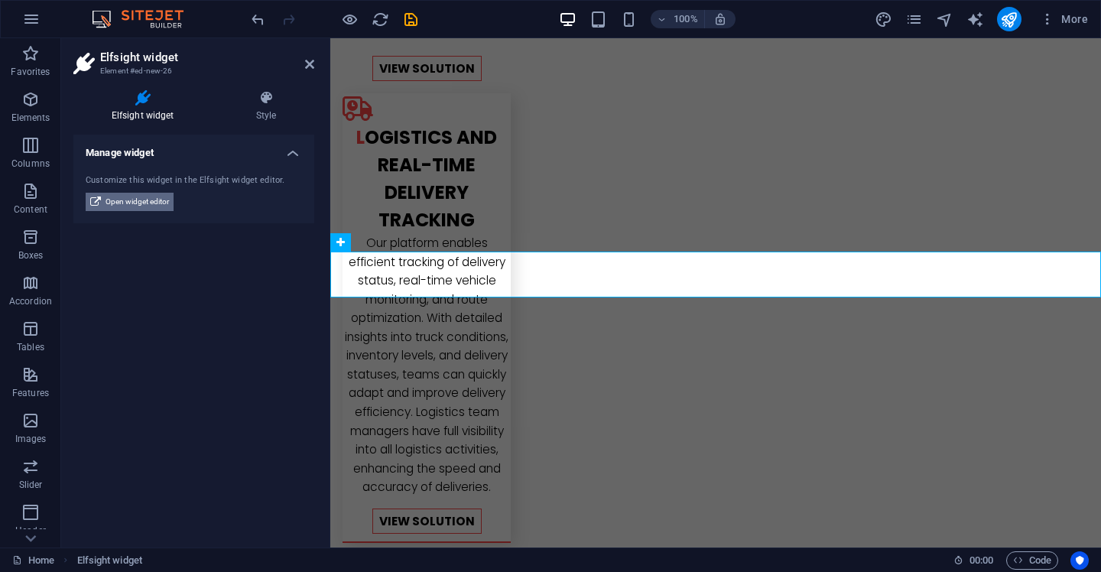
click at [142, 203] on span "Open widget editor" at bounding box center [137, 202] width 63 height 18
click at [130, 200] on span "Open widget editor" at bounding box center [137, 202] width 63 height 18
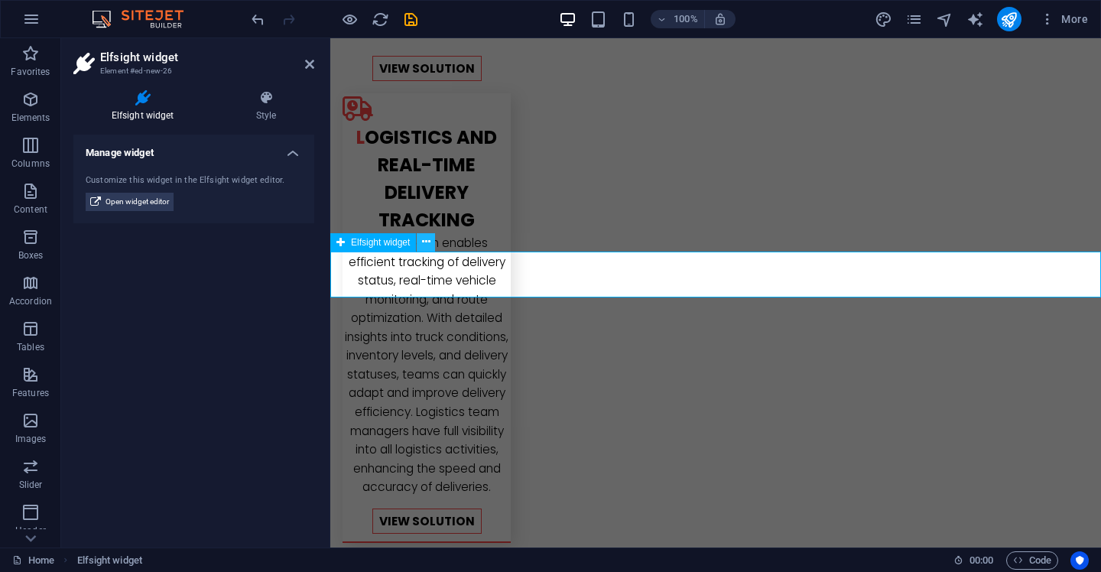
click at [425, 242] on icon at bounding box center [426, 242] width 8 height 16
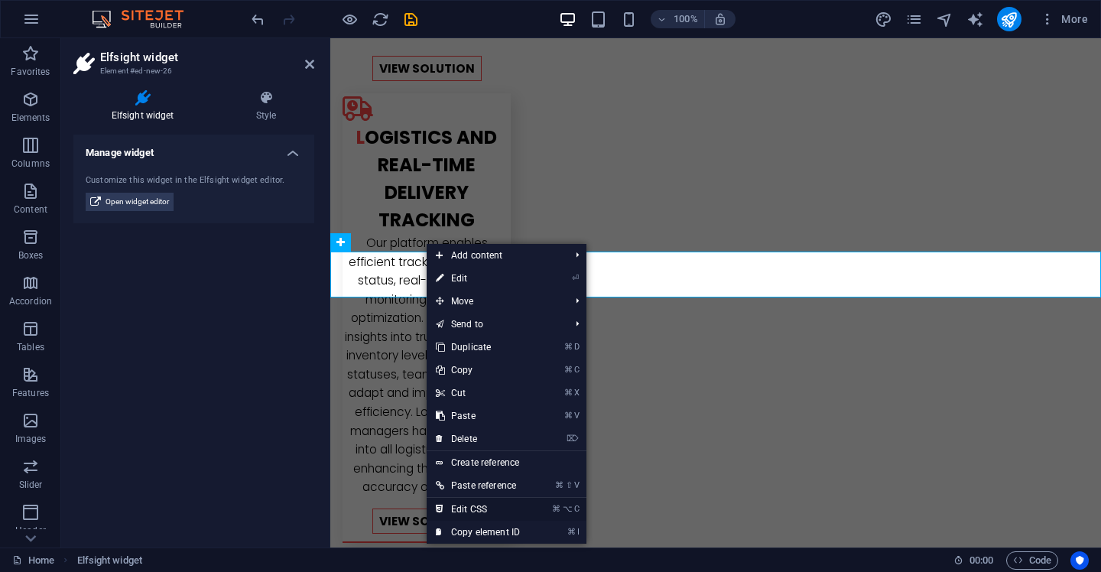
drag, startPoint x: 502, startPoint y: 503, endPoint x: 487, endPoint y: 305, distance: 198.5
click at [491, 276] on link "⏎ Edit" at bounding box center [478, 278] width 102 height 23
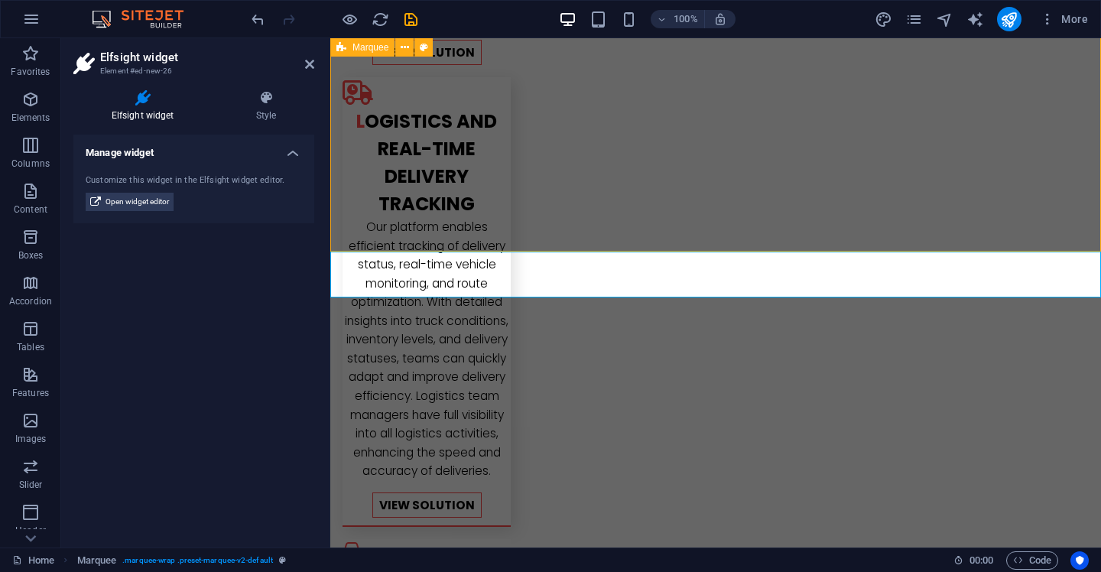
scroll to position [2059, 0]
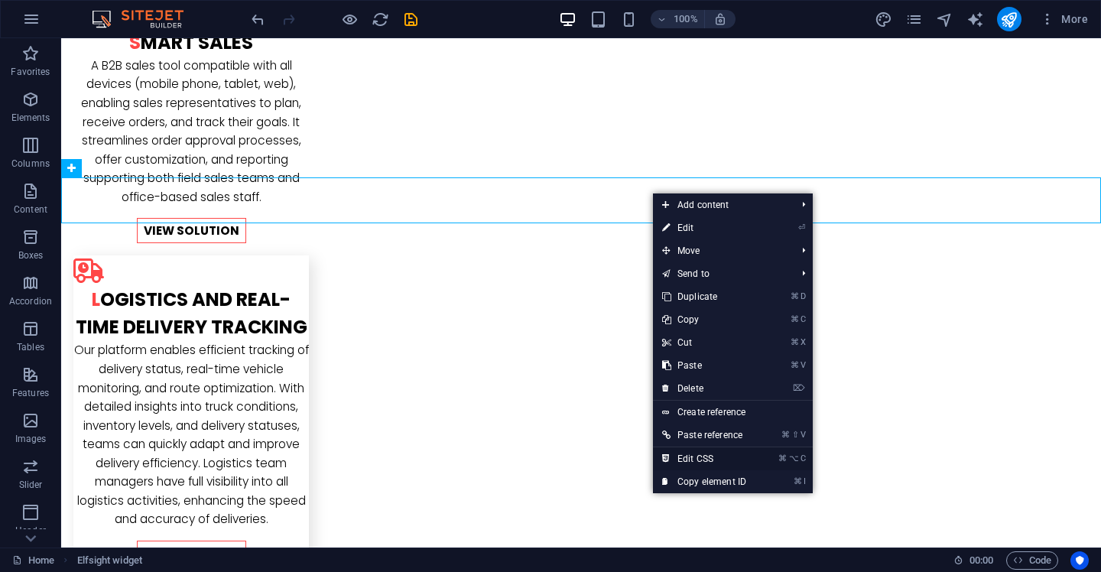
click at [743, 463] on link "⌘ ⌥ C Edit CSS" at bounding box center [704, 458] width 102 height 23
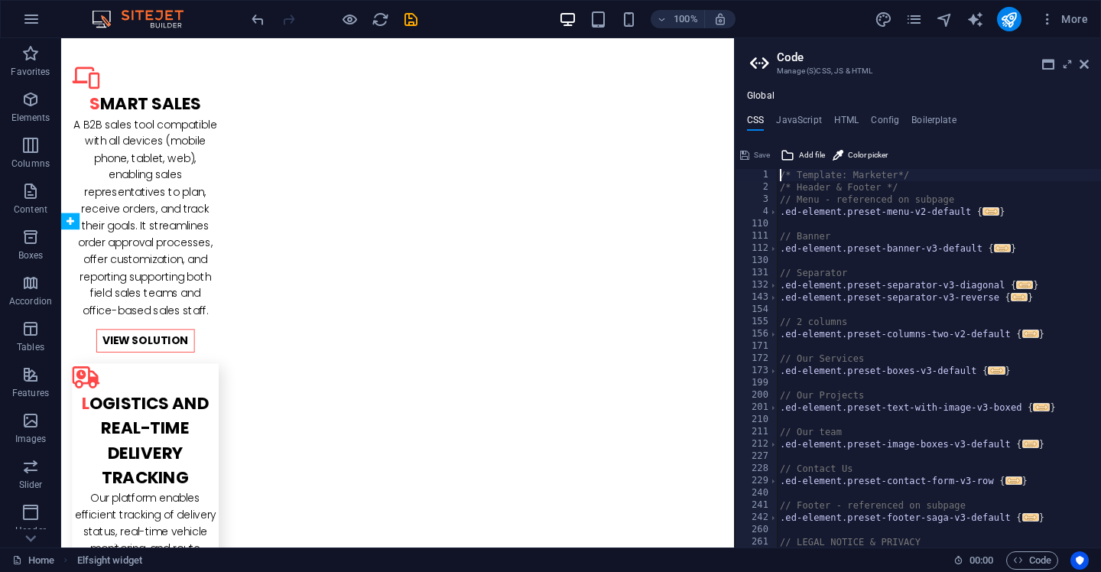
scroll to position [2406, 0]
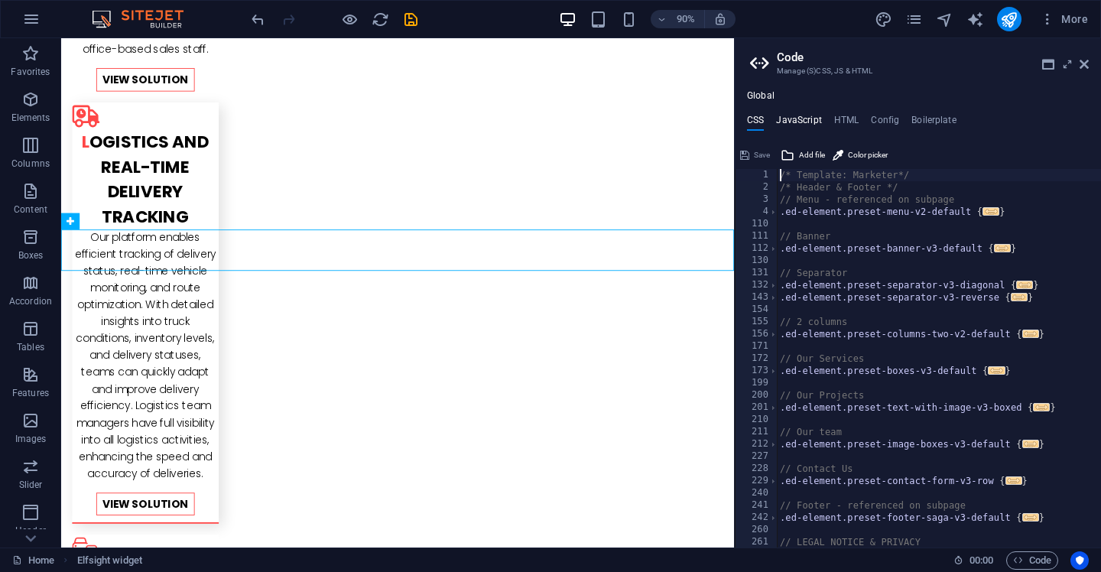
click at [809, 129] on h4 "JavaScript" at bounding box center [798, 123] width 45 height 17
type textarea "/* JS for preset "Menu V2" */"
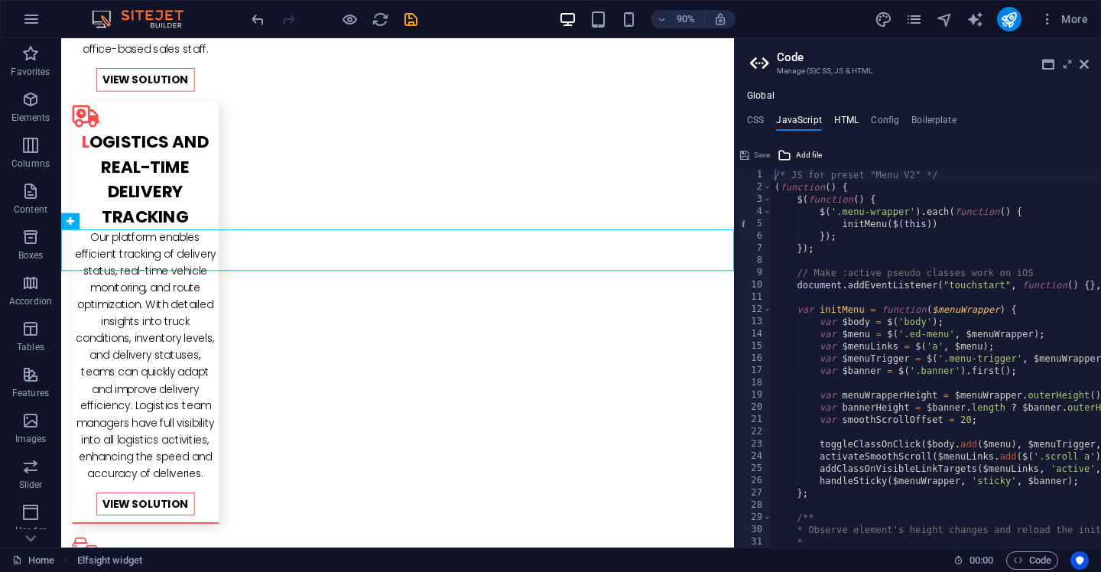
click at [856, 122] on h4 "HTML" at bounding box center [846, 123] width 25 height 17
type textarea "<a href="#main-content" class="wv-link-content button">Skip to main content</a>"
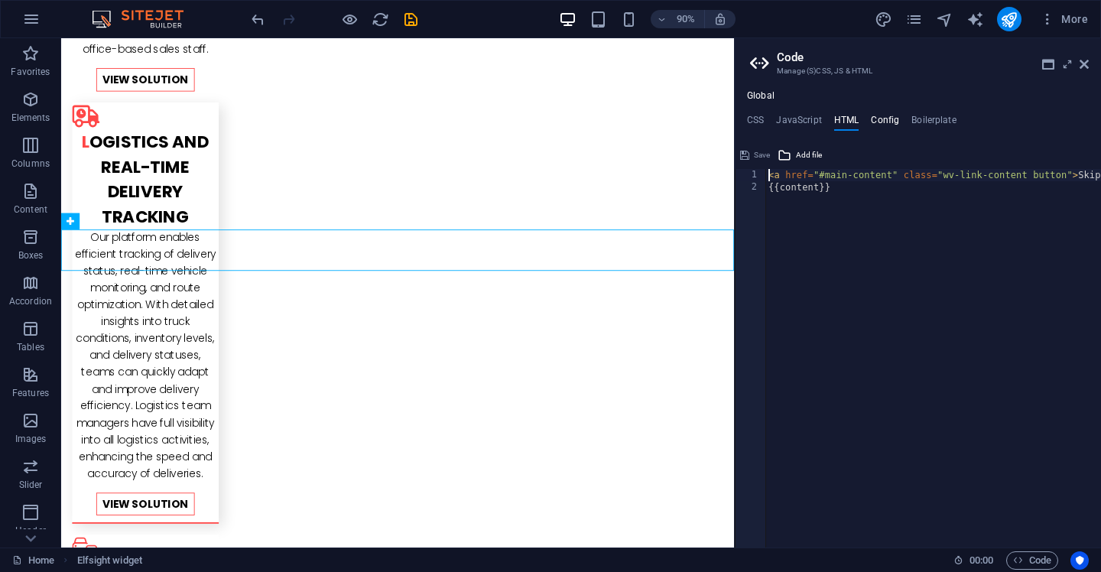
click at [875, 122] on h4 "Config" at bounding box center [885, 123] width 28 height 17
type textarea "$color-background: #ffffff;"
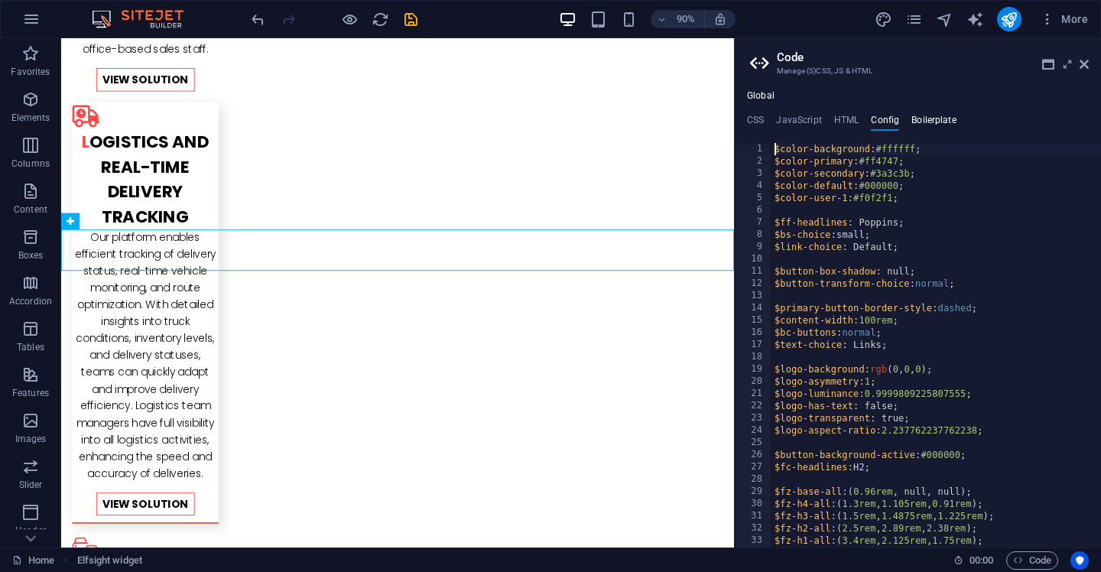
click at [914, 121] on h4 "Boilerplate" at bounding box center [933, 123] width 45 height 17
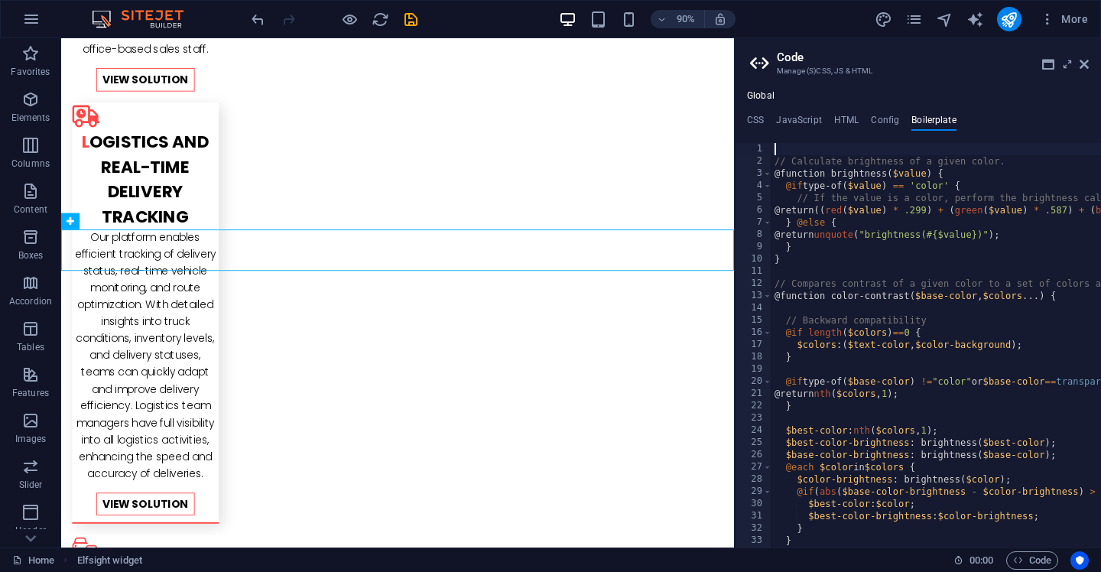
click at [1089, 64] on aside "Code Manage (S)CSS, JS & HTML Global CSS JavaScript HTML Config Boilerplate /* …" at bounding box center [917, 292] width 367 height 509
click at [1083, 63] on icon at bounding box center [1084, 64] width 9 height 12
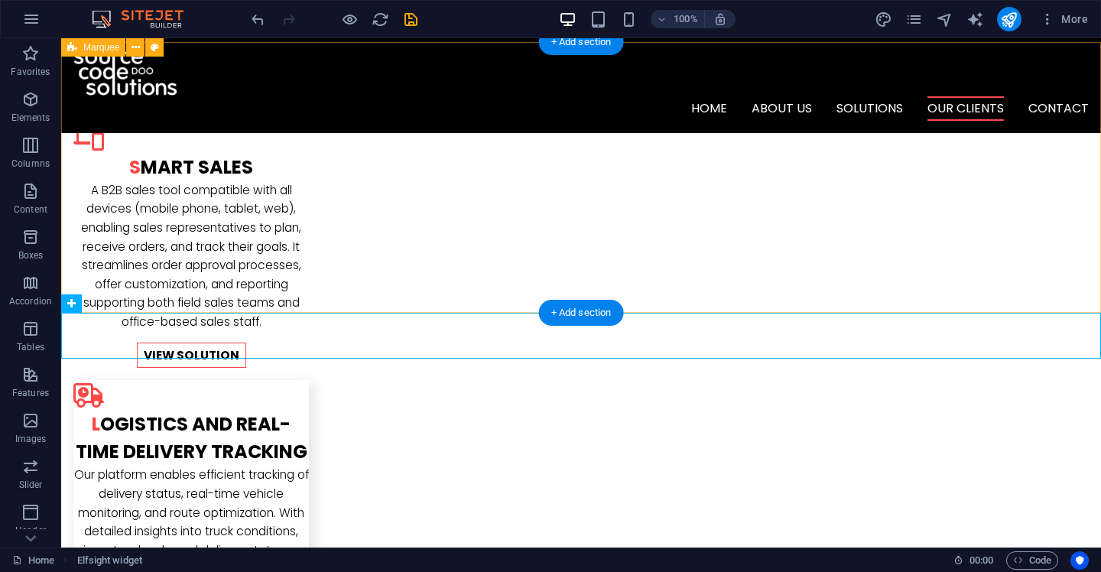
scroll to position [1885, 0]
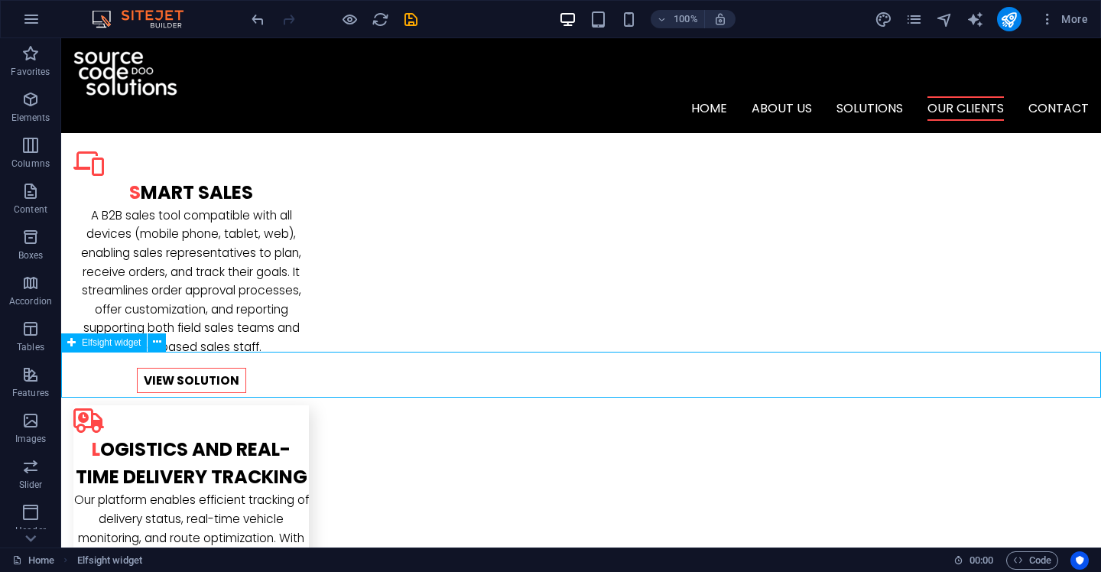
click at [70, 333] on icon at bounding box center [71, 342] width 8 height 18
click at [79, 342] on div "Elfsight widget" at bounding box center [104, 342] width 86 height 18
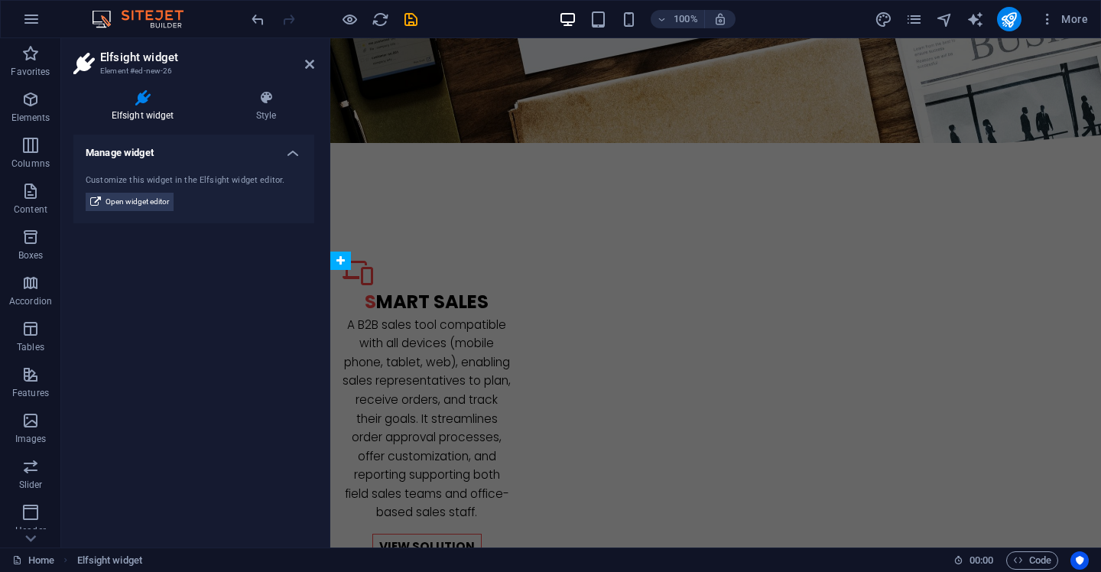
scroll to position [2344, 0]
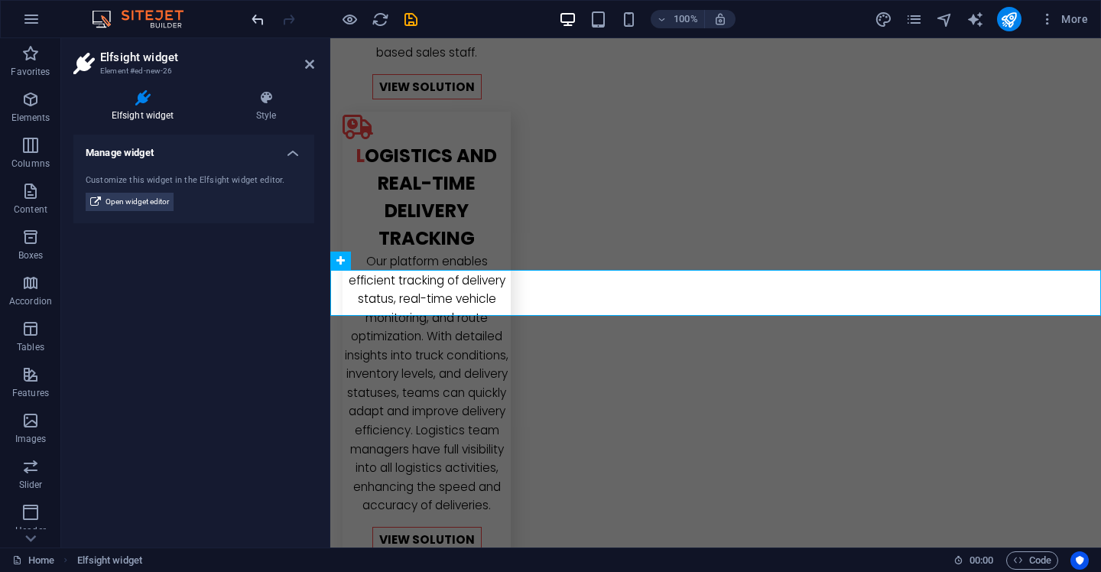
click at [261, 15] on icon "undo" at bounding box center [258, 20] width 18 height 18
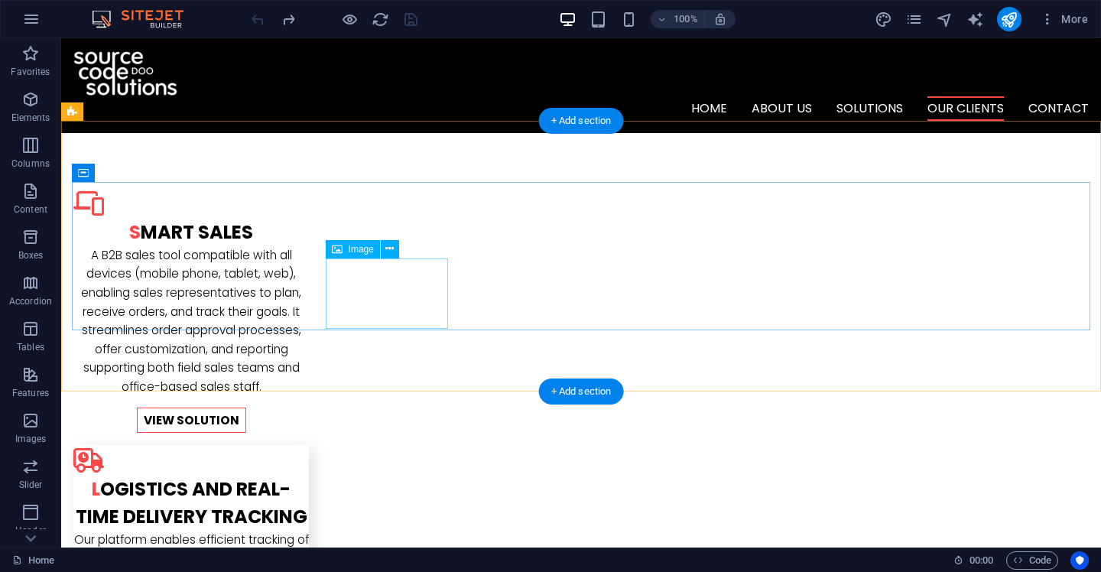
scroll to position [1830, 0]
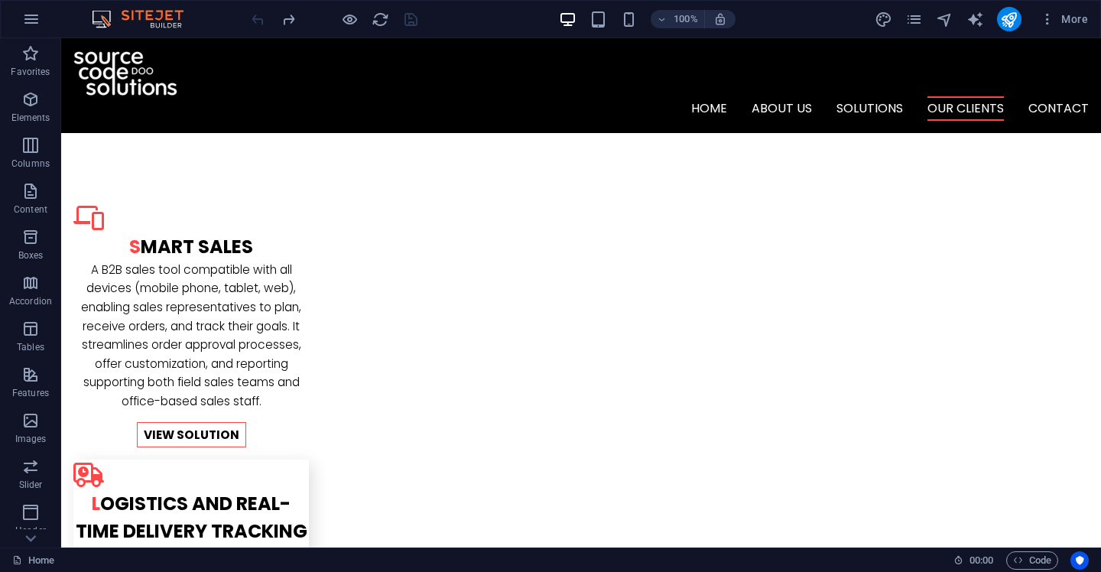
click at [138, 23] on img at bounding box center [145, 19] width 115 height 18
